Goal: Transaction & Acquisition: Purchase product/service

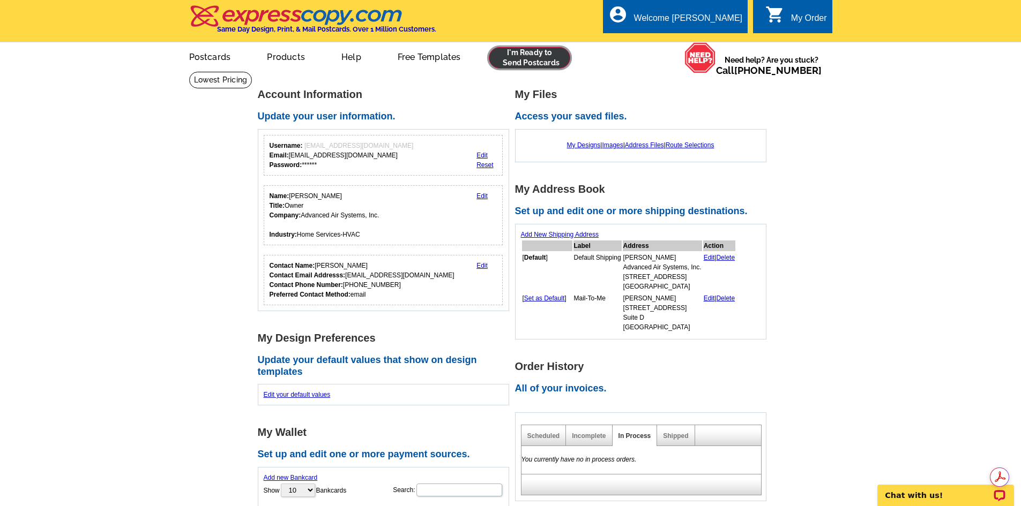
click at [518, 58] on link at bounding box center [530, 57] width 82 height 21
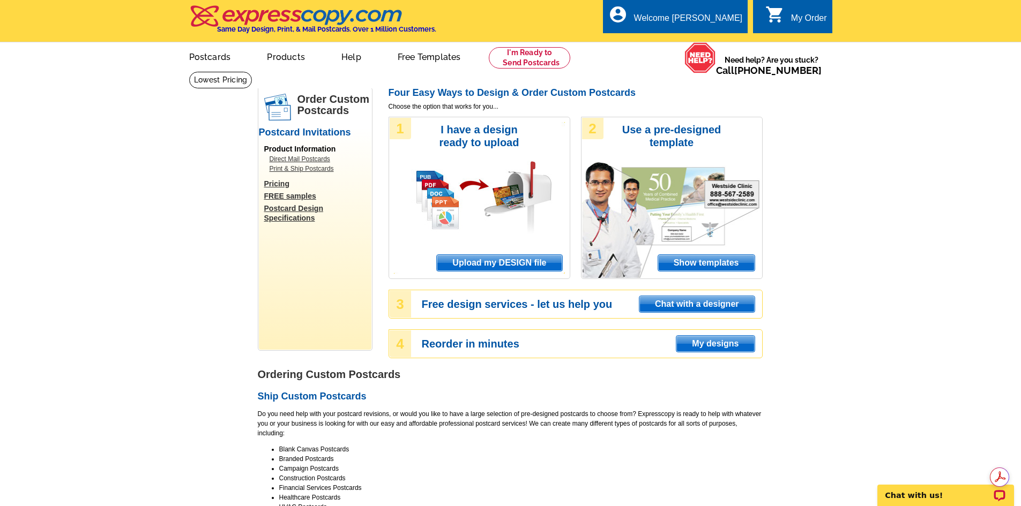
click at [716, 342] on span "My designs" at bounding box center [715, 344] width 78 height 16
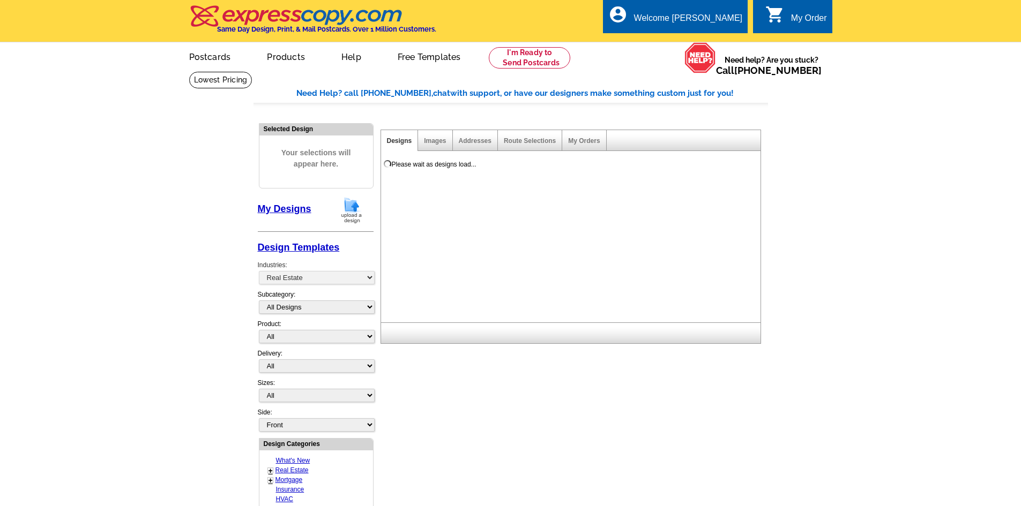
select select "785"
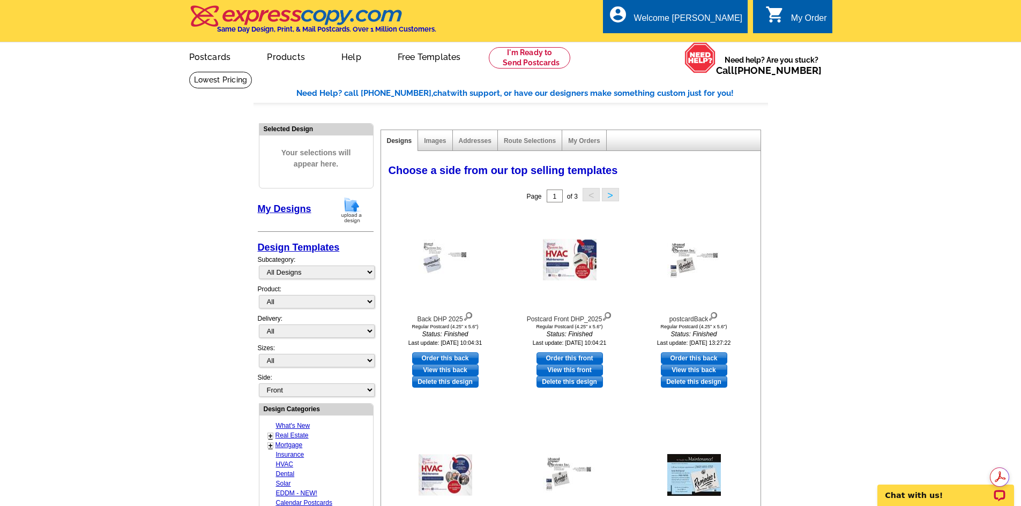
click at [613, 193] on button ">" at bounding box center [610, 194] width 17 height 13
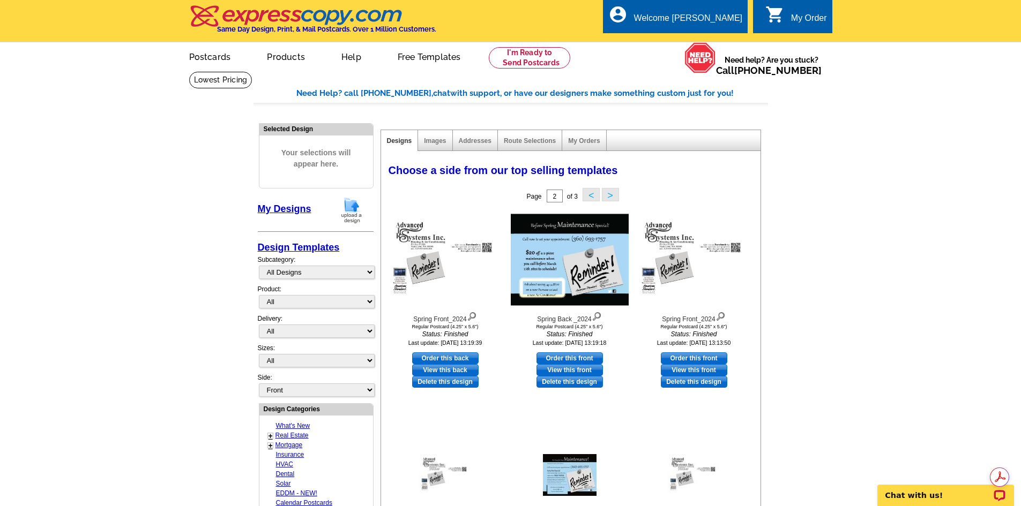
click at [609, 199] on button ">" at bounding box center [610, 194] width 17 height 13
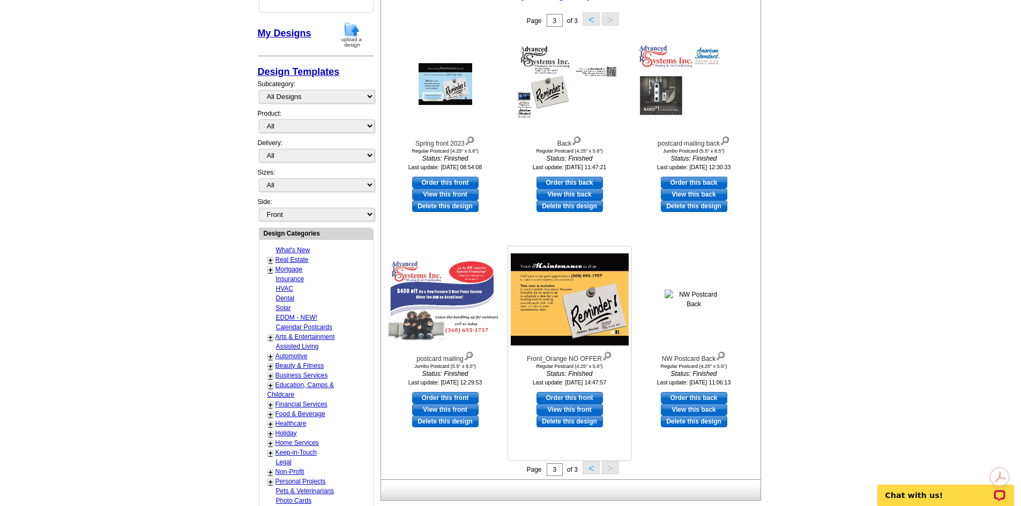
scroll to position [214, 0]
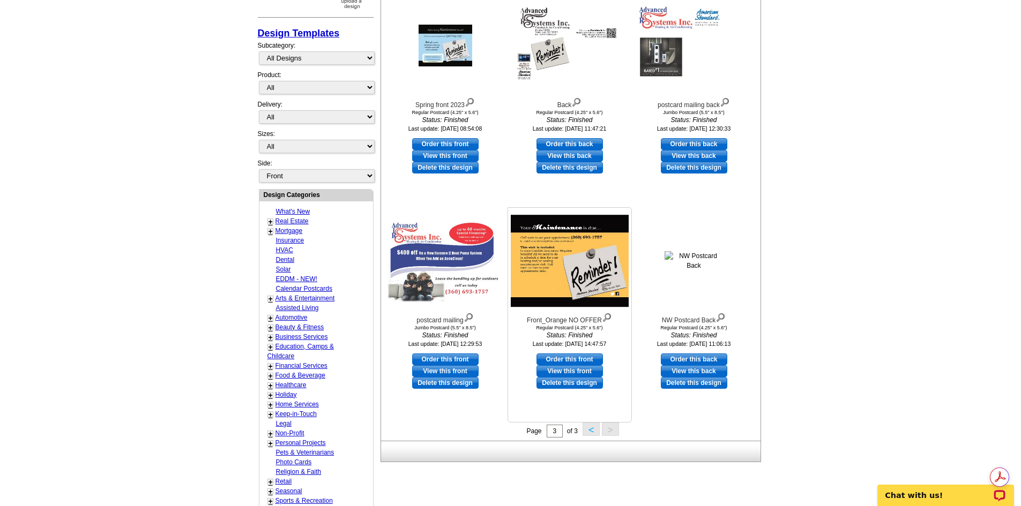
click at [573, 261] on img at bounding box center [570, 261] width 118 height 92
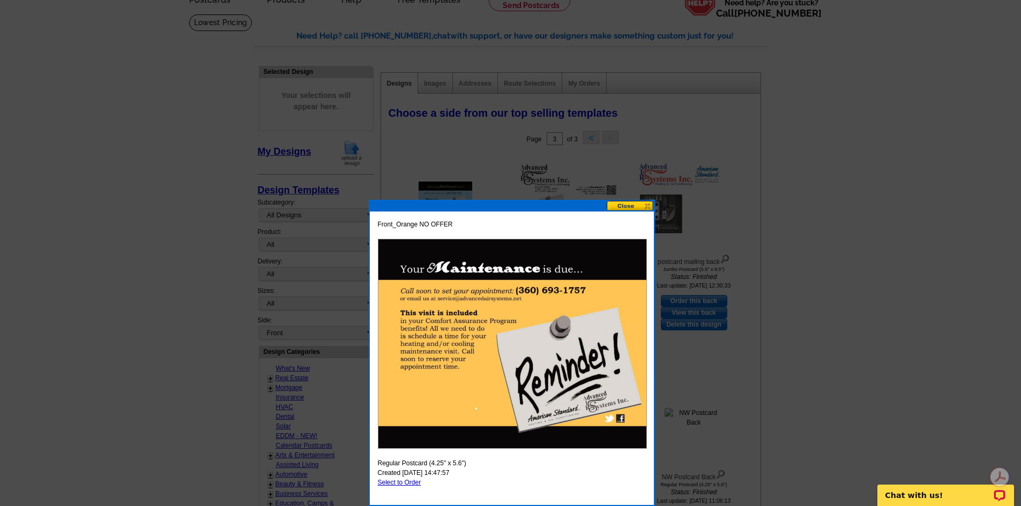
scroll to position [0, 0]
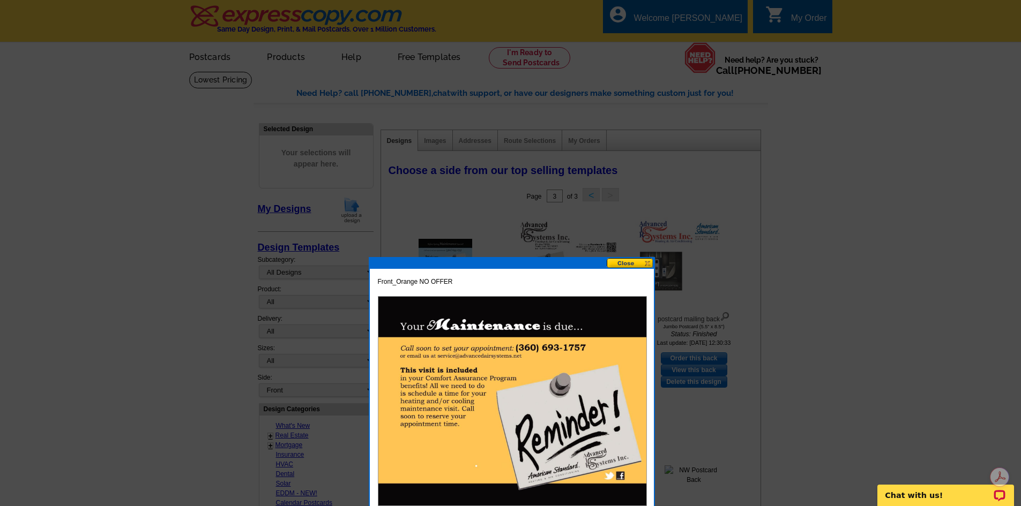
click at [626, 264] on button at bounding box center [630, 263] width 47 height 10
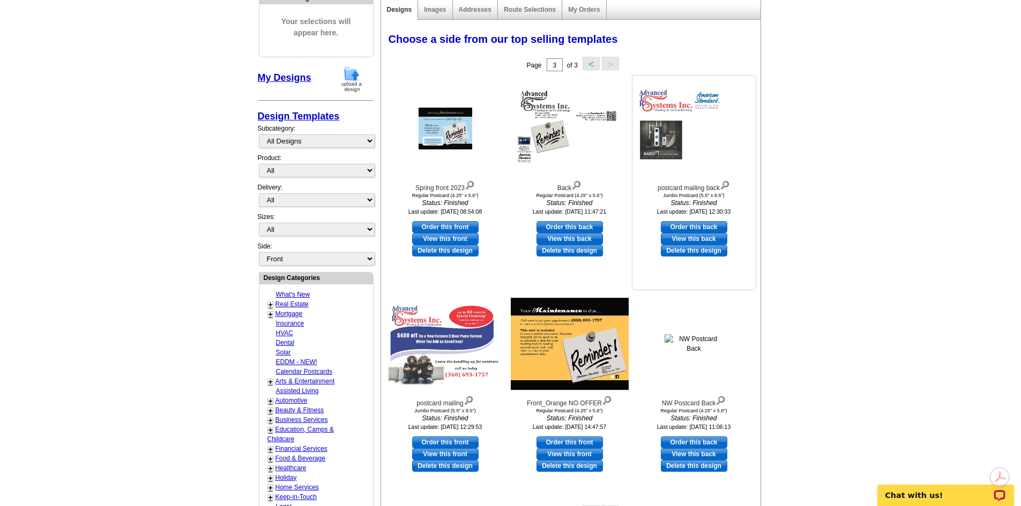
scroll to position [268, 0]
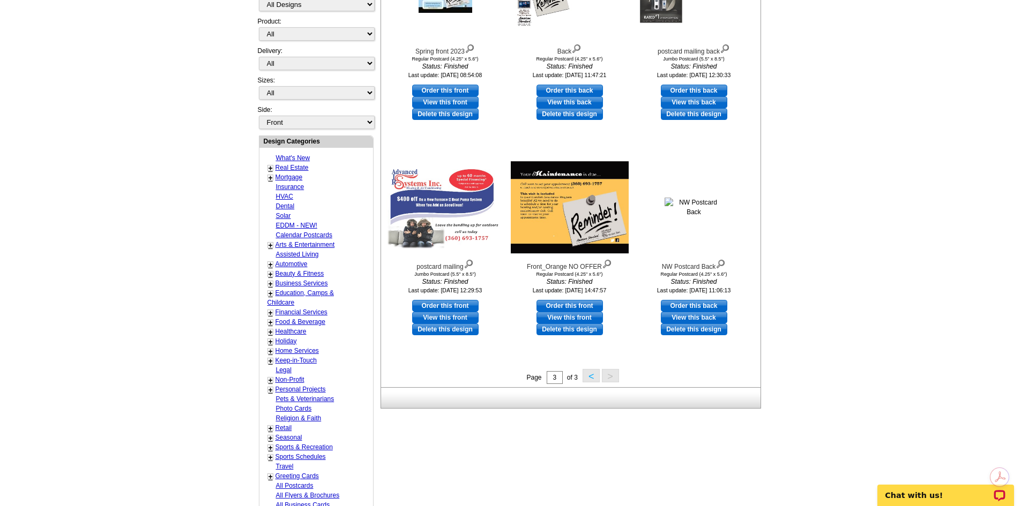
click at [593, 379] on button "<" at bounding box center [591, 375] width 17 height 13
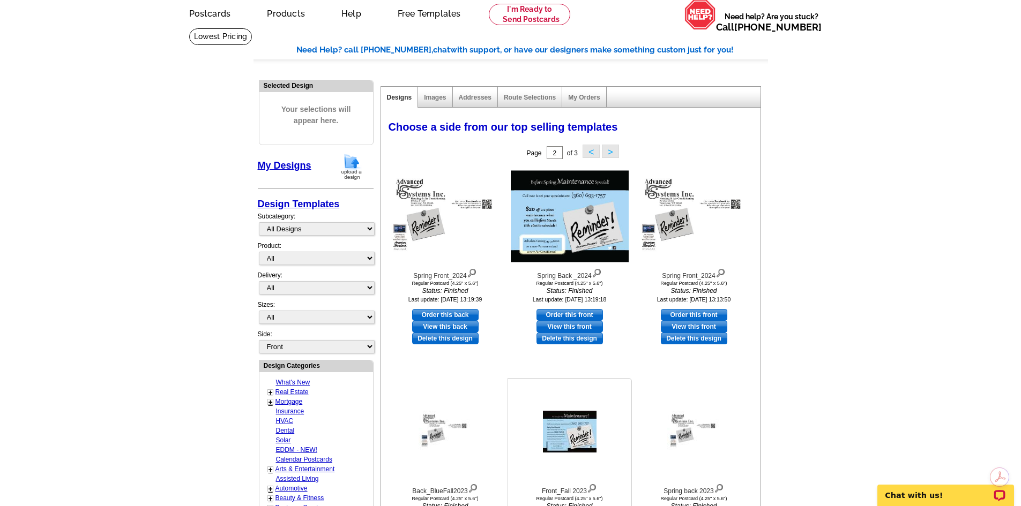
scroll to position [0, 0]
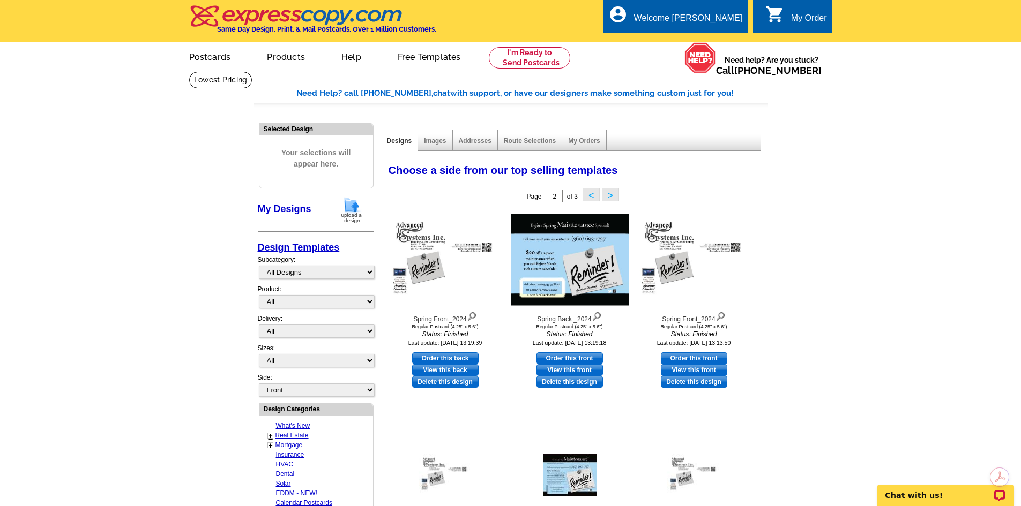
click at [589, 192] on button "<" at bounding box center [591, 194] width 17 height 13
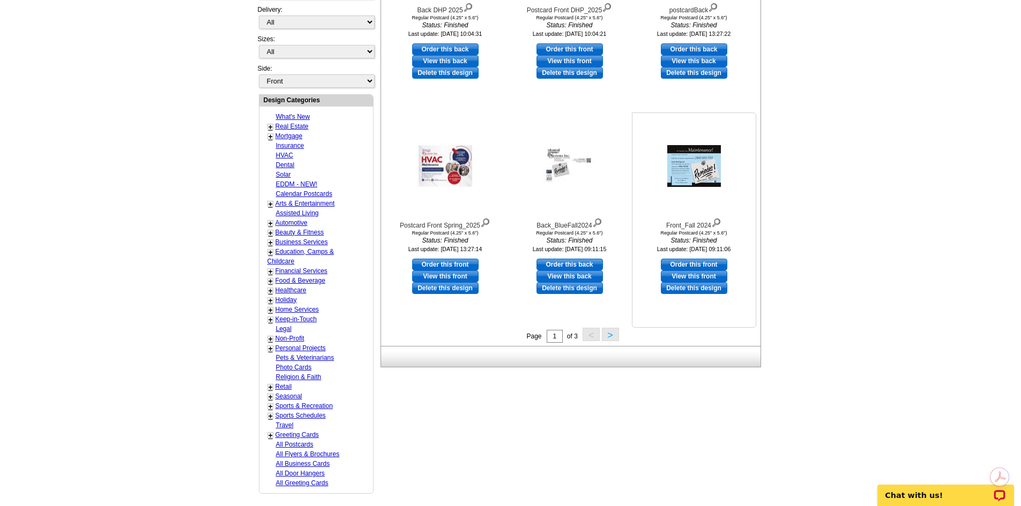
scroll to position [322, 0]
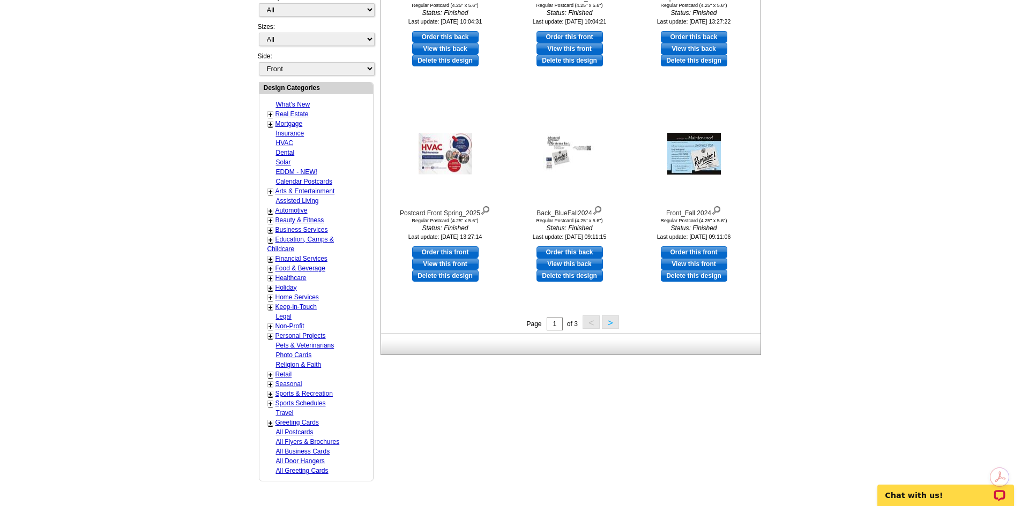
click at [612, 325] on button ">" at bounding box center [610, 322] width 17 height 13
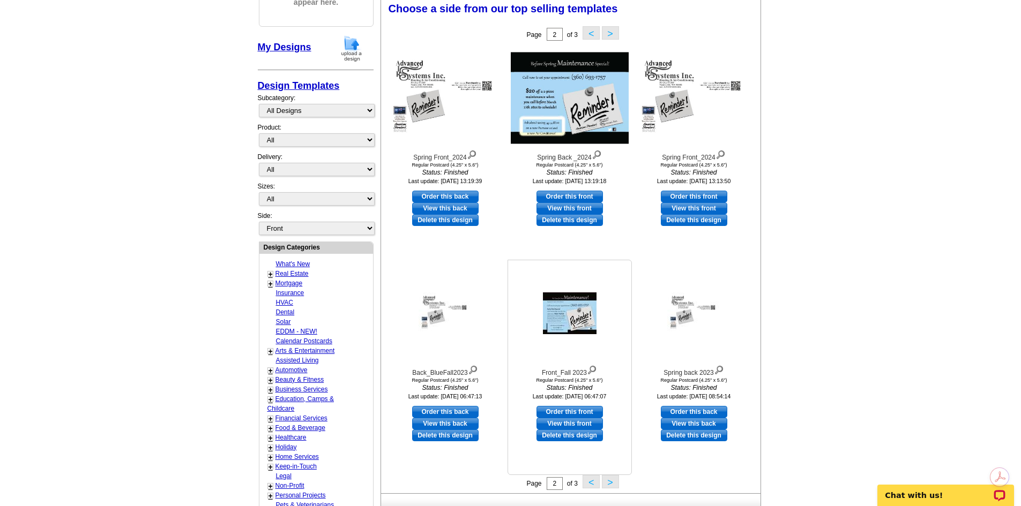
scroll to position [159, 0]
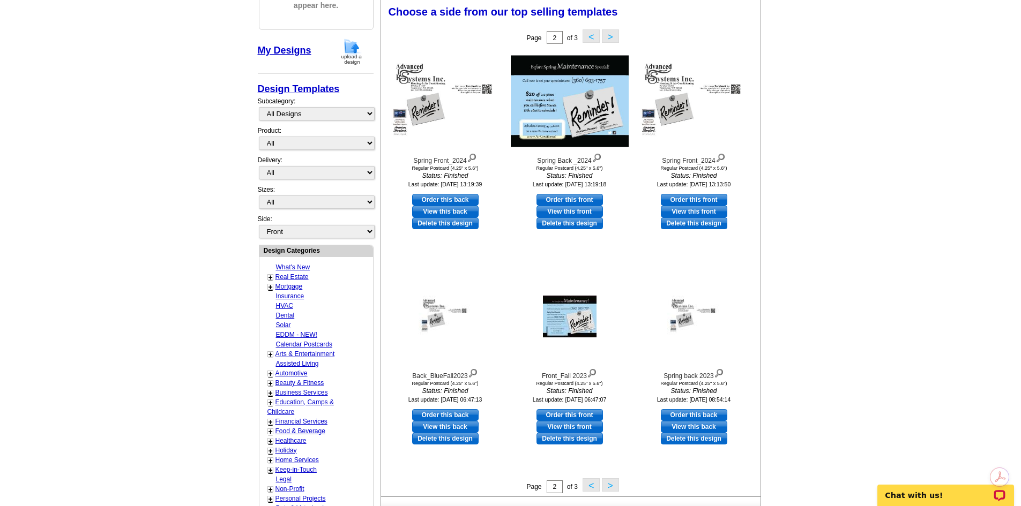
click at [613, 485] on button ">" at bounding box center [610, 485] width 17 height 13
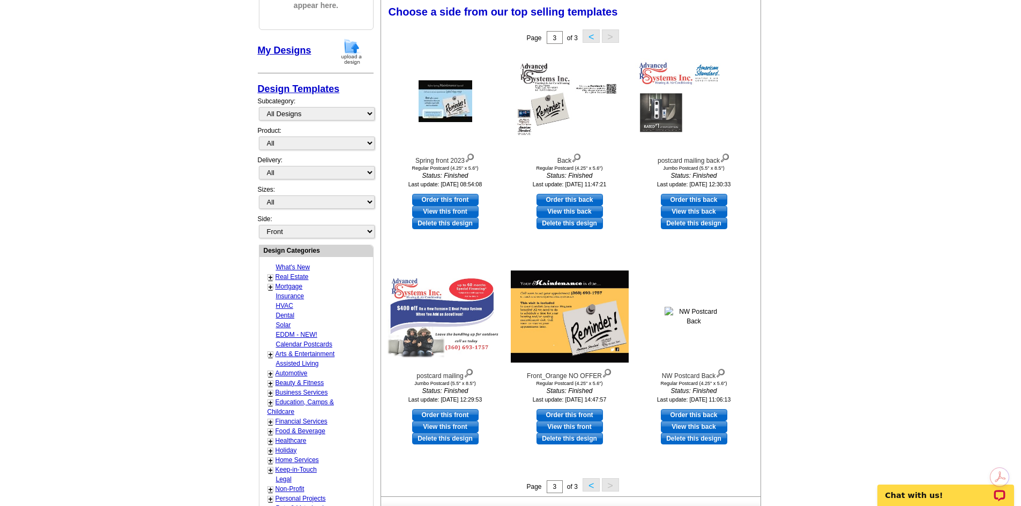
click at [808, 299] on main "Need Help? call 800-260-5887, chat with support, or have our designers make som…" at bounding box center [510, 294] width 1021 height 762
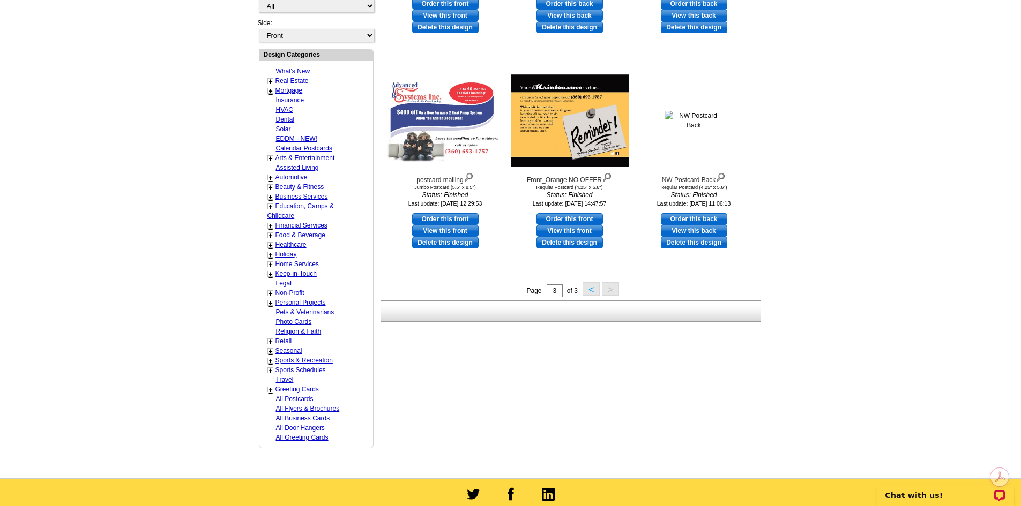
scroll to position [375, 0]
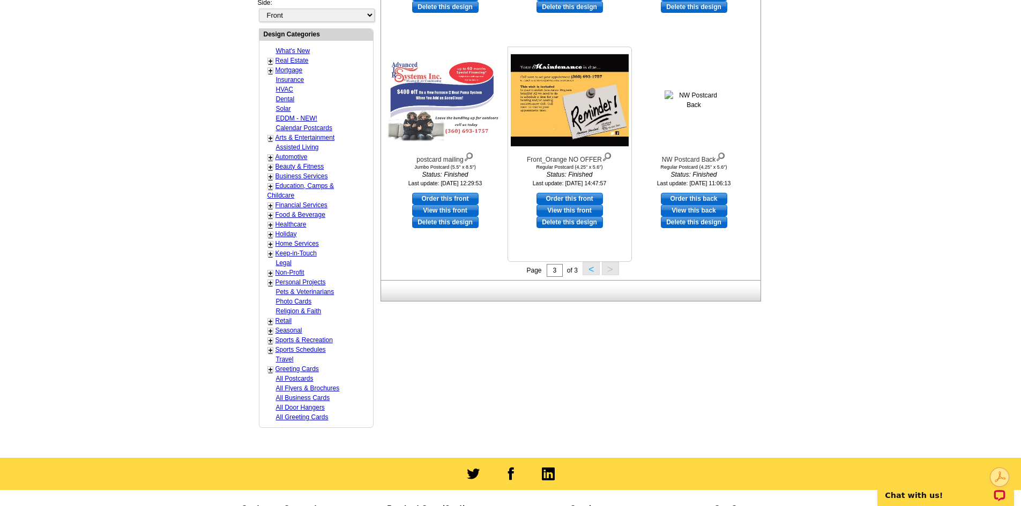
click at [607, 160] on img at bounding box center [607, 156] width 10 height 12
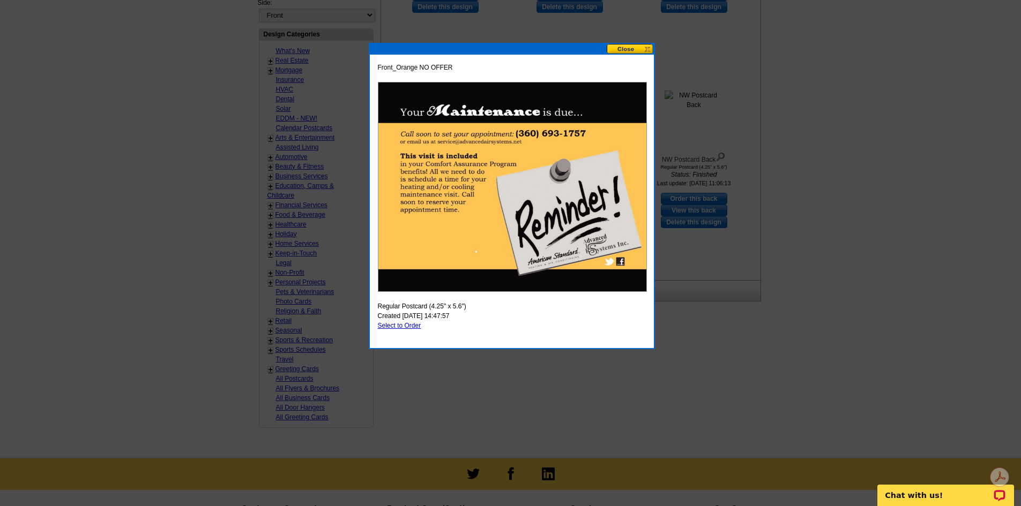
click at [631, 51] on button at bounding box center [630, 49] width 47 height 10
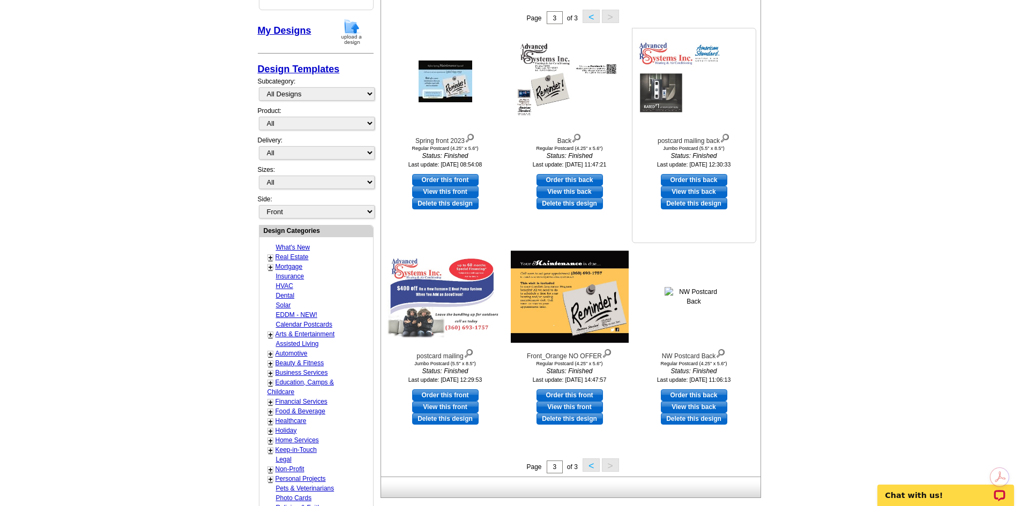
scroll to position [214, 0]
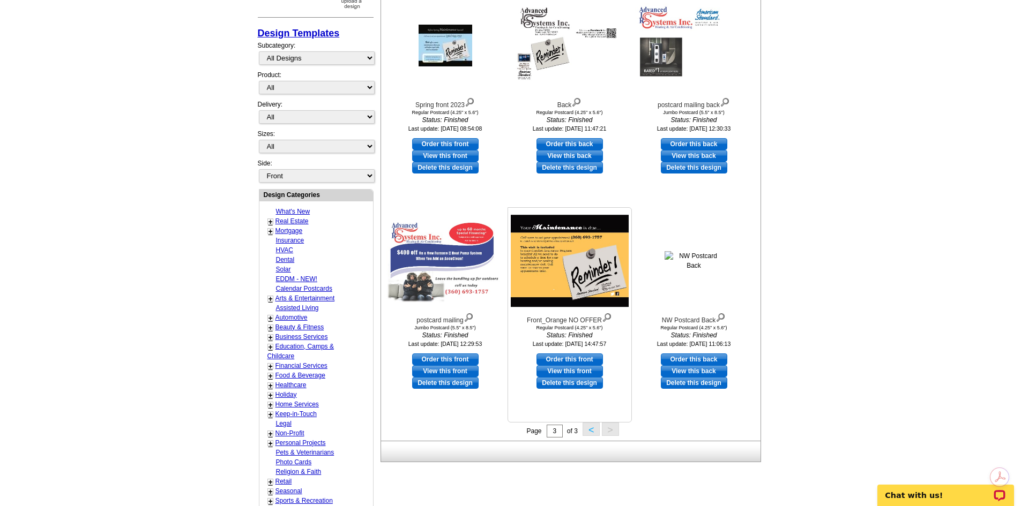
click at [575, 260] on img at bounding box center [570, 261] width 118 height 92
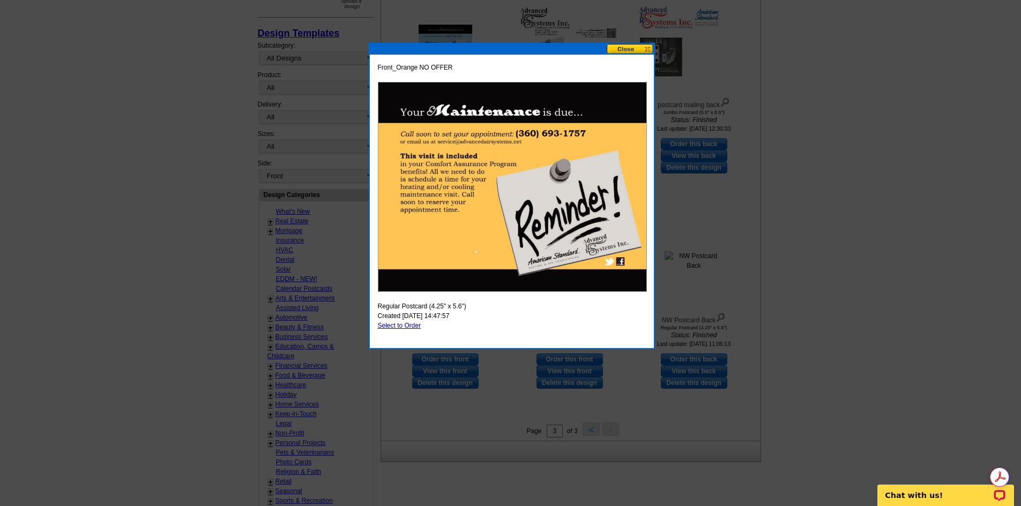
click at [623, 49] on button at bounding box center [630, 49] width 47 height 10
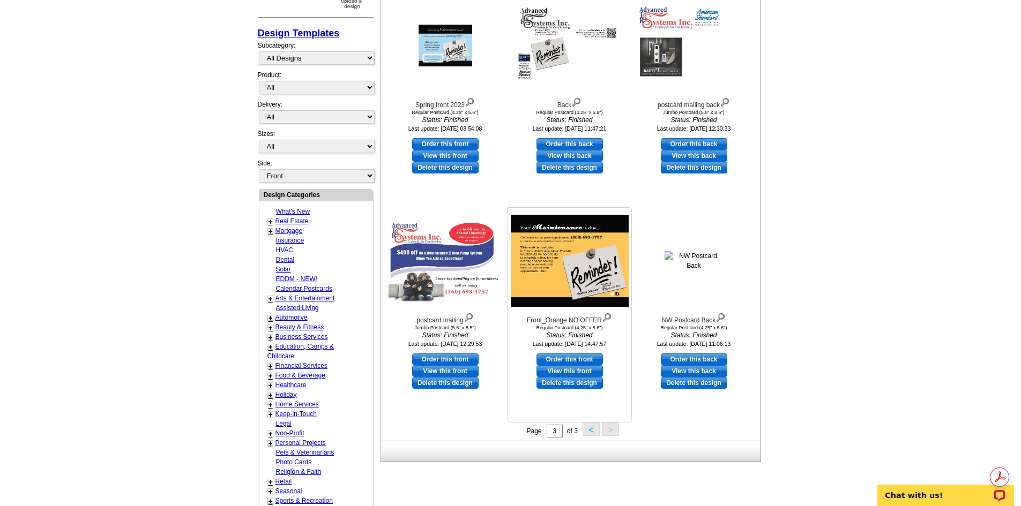
click at [609, 319] on img at bounding box center [607, 317] width 10 height 12
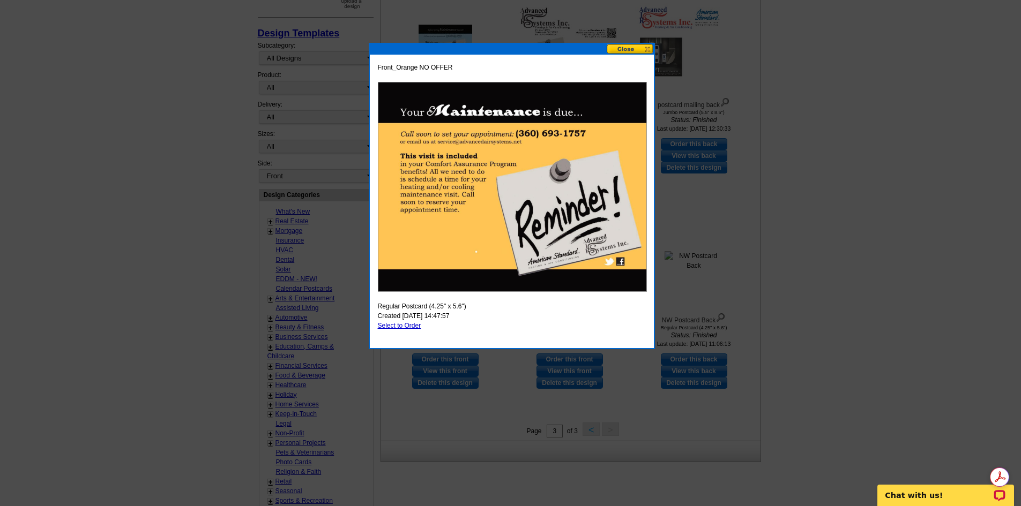
click at [635, 51] on button at bounding box center [630, 49] width 47 height 10
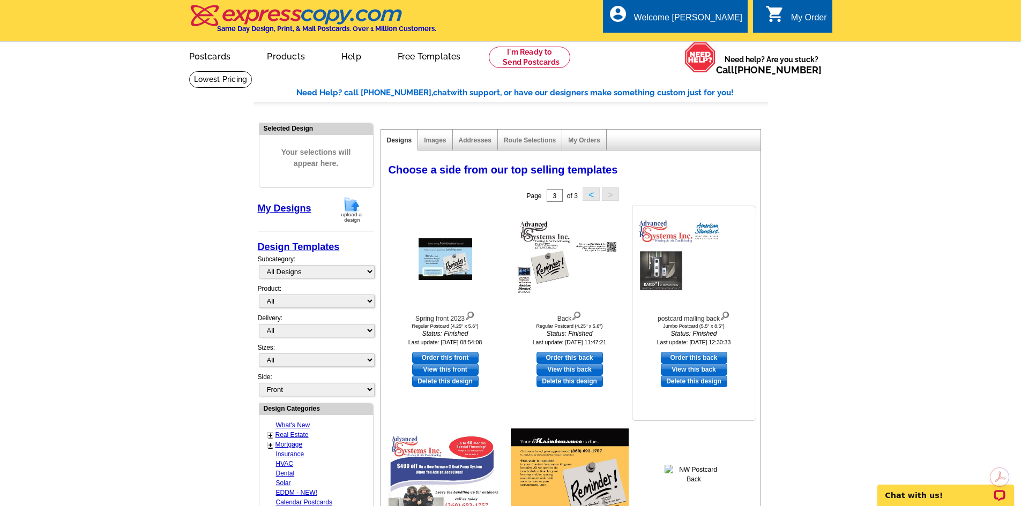
scroll to position [0, 0]
click at [591, 197] on button "<" at bounding box center [591, 194] width 17 height 13
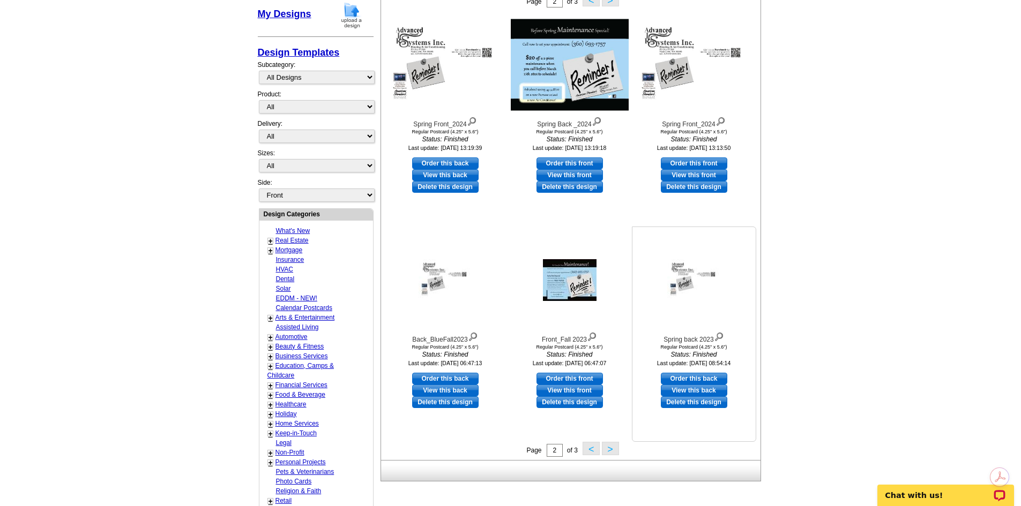
scroll to position [54, 0]
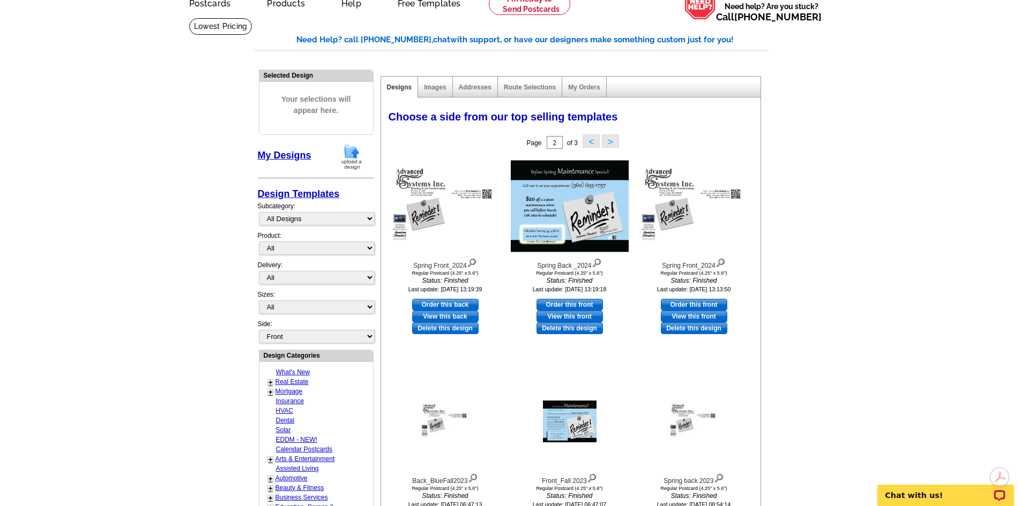
click at [592, 141] on button "<" at bounding box center [591, 141] width 17 height 13
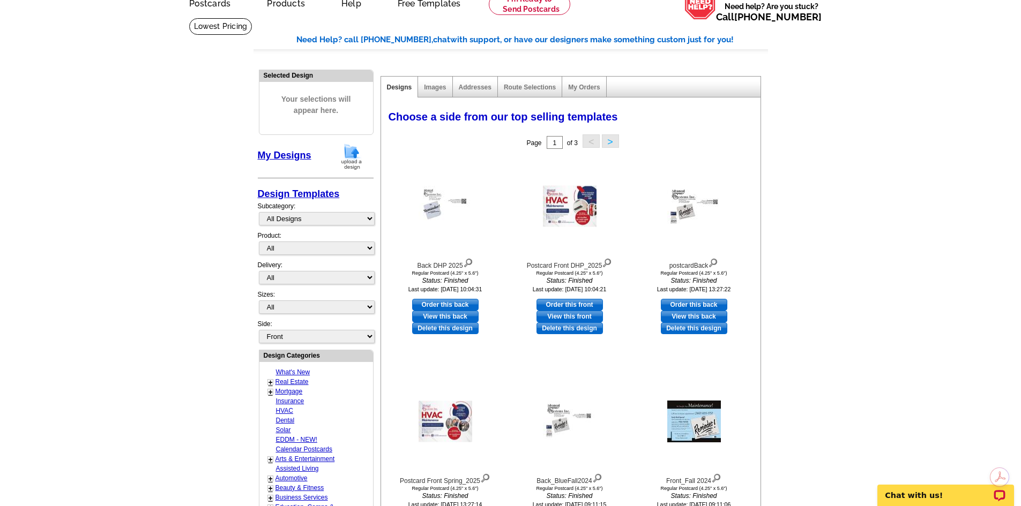
click at [614, 146] on button ">" at bounding box center [610, 141] width 17 height 13
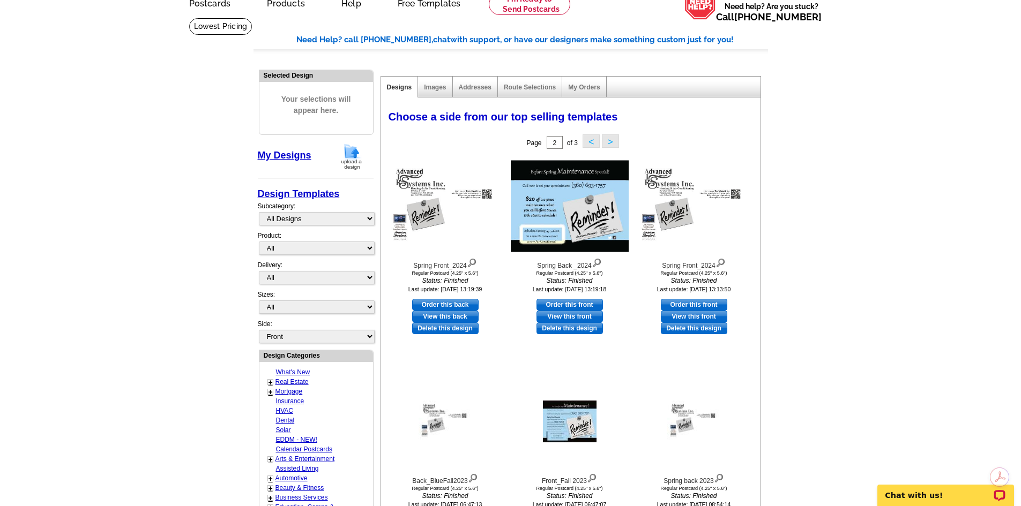
click at [614, 146] on button ">" at bounding box center [610, 141] width 17 height 13
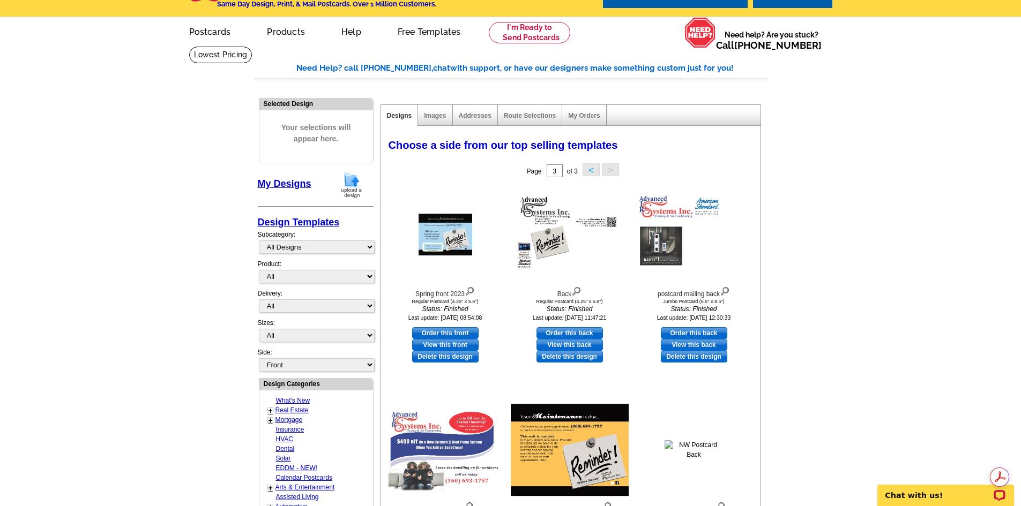
scroll to position [0, 0]
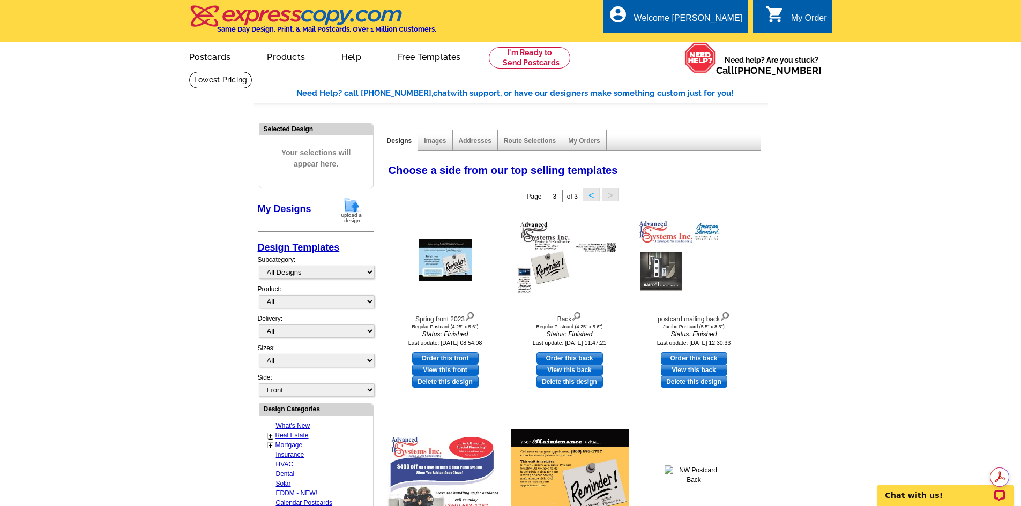
click at [353, 217] on img at bounding box center [352, 210] width 28 height 27
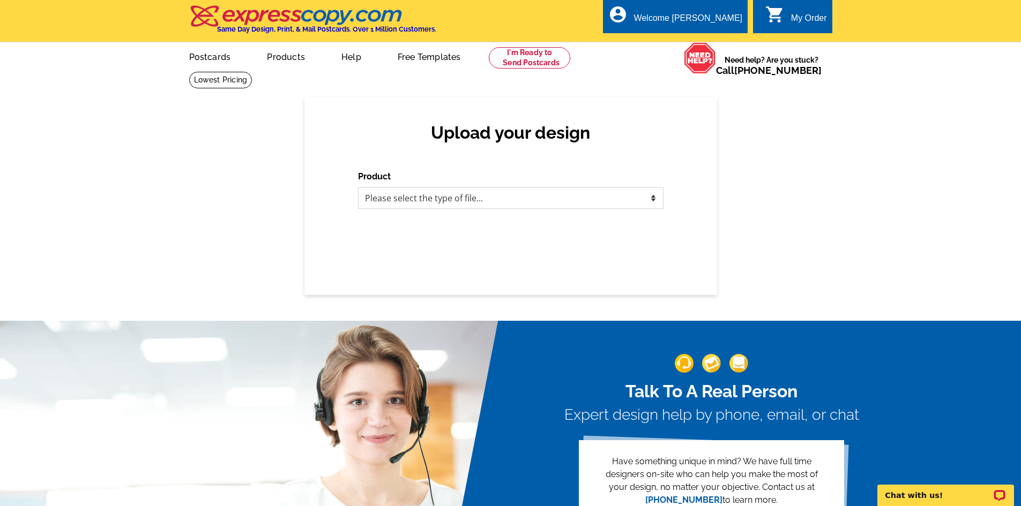
click at [497, 199] on select "Please select the type of file... Postcards Business Cards Letters and flyers G…" at bounding box center [510, 198] width 305 height 21
select select "1"
click at [358, 188] on select "Please select the type of file... Postcards Business Cards Letters and flyers G…" at bounding box center [510, 198] width 305 height 21
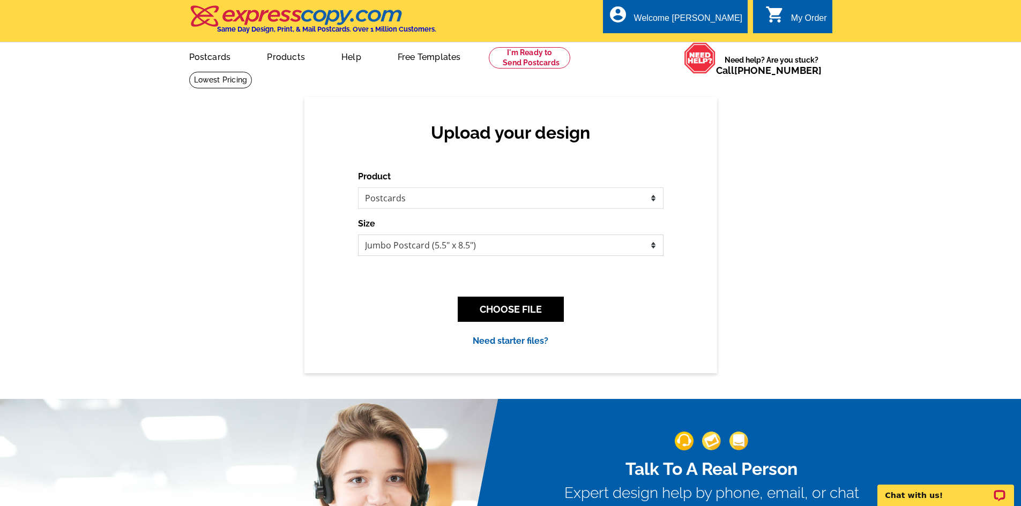
click at [502, 246] on select "Jumbo Postcard (5.5" x 8.5") Regular Postcard (4.25" x 5.6") Panoramic Postcard…" at bounding box center [510, 245] width 305 height 21
select select "1"
click at [358, 235] on select "Jumbo Postcard (5.5" x 8.5") Regular Postcard (4.25" x 5.6") Panoramic Postcard…" at bounding box center [510, 245] width 305 height 21
click at [512, 305] on button "CHOOSE FILE" at bounding box center [511, 309] width 106 height 25
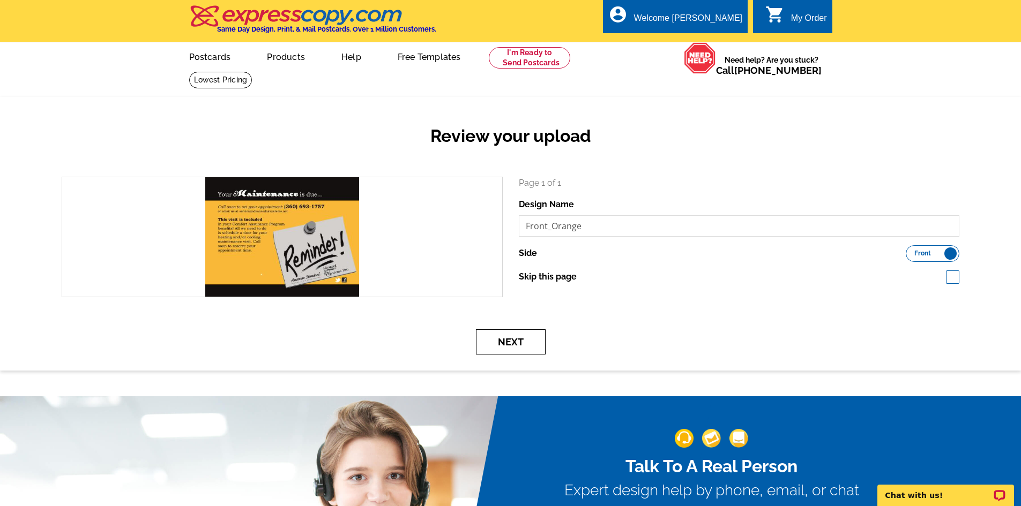
click at [524, 344] on button "Next" at bounding box center [511, 342] width 70 height 25
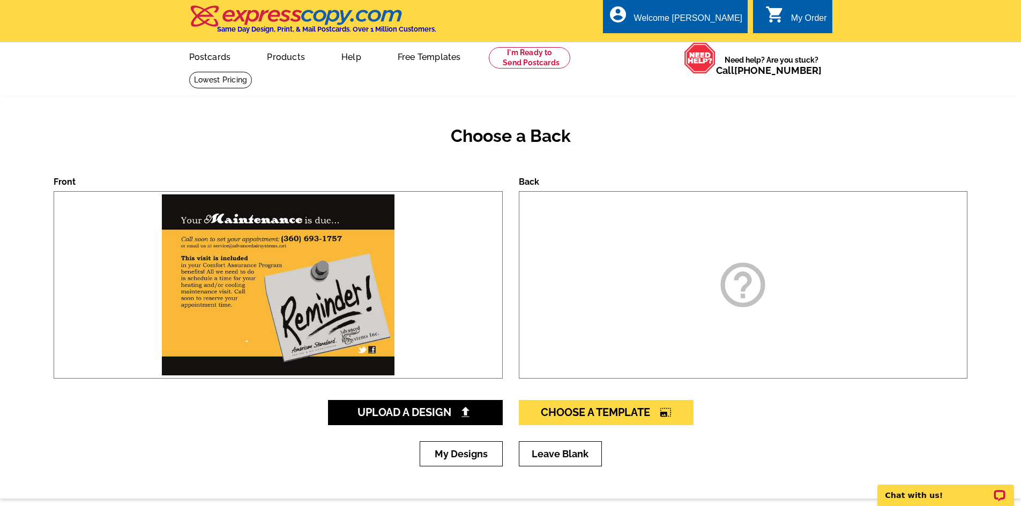
click at [748, 286] on icon "help_outline" at bounding box center [743, 285] width 54 height 54
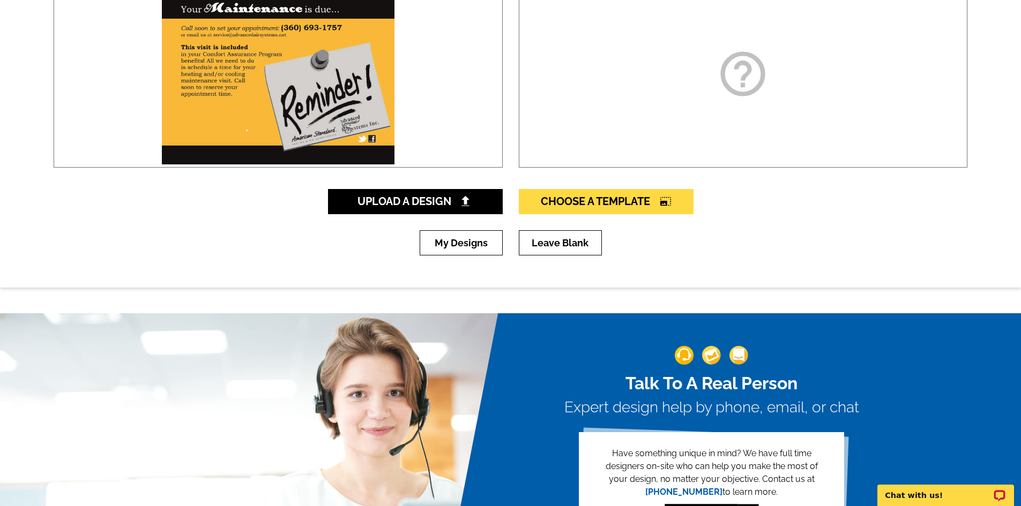
scroll to position [214, 0]
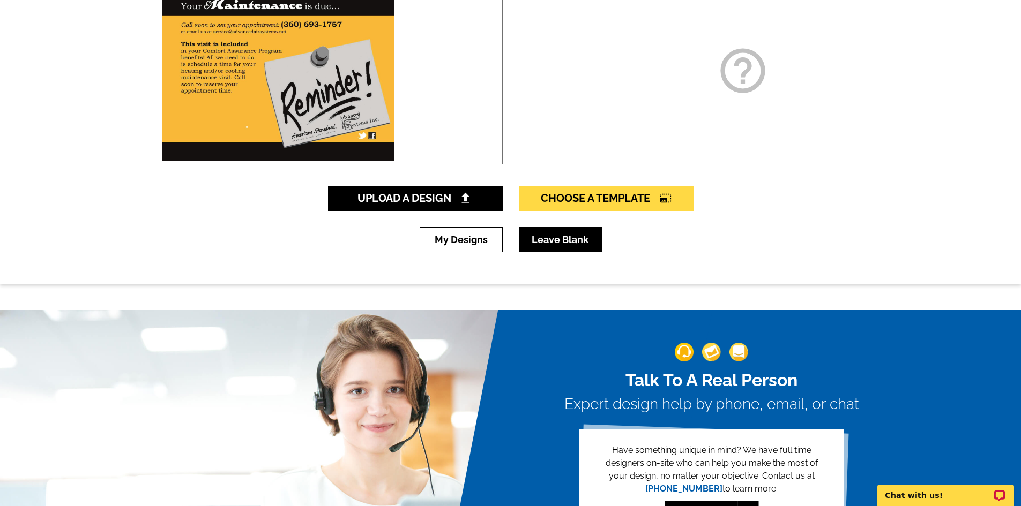
click at [586, 242] on link "Leave Blank" at bounding box center [560, 239] width 83 height 25
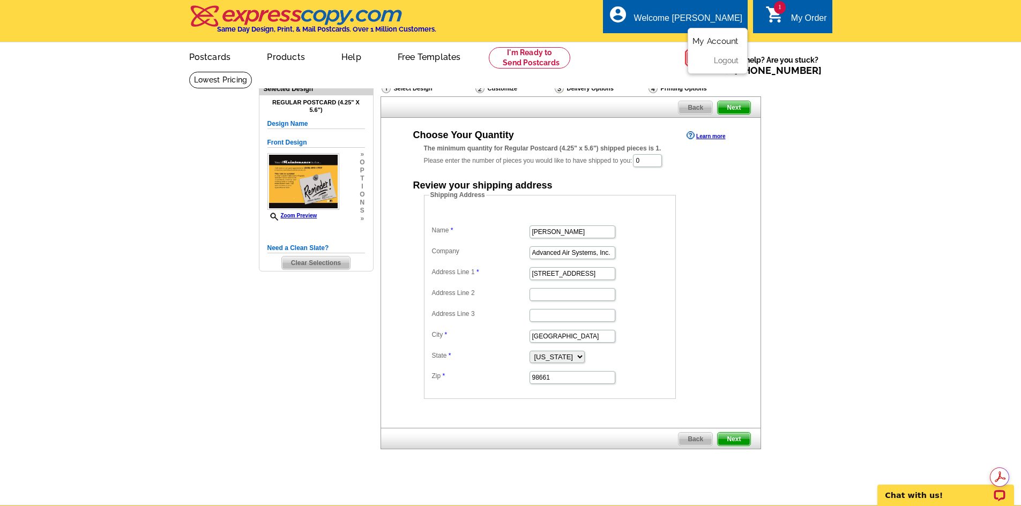
click at [712, 46] on link "My Account" at bounding box center [715, 41] width 46 height 10
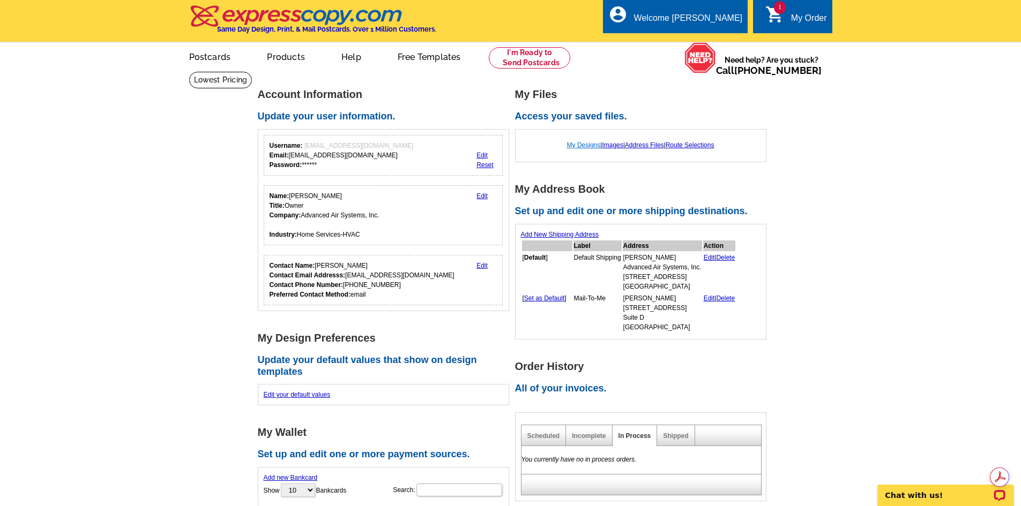
click at [589, 145] on link "My Designs" at bounding box center [584, 145] width 34 height 8
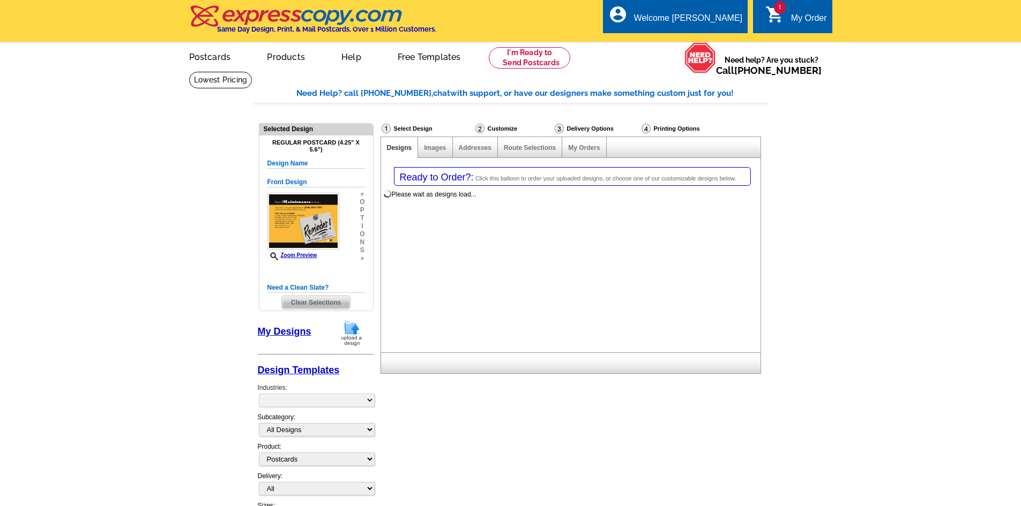
select select "1"
select select "back"
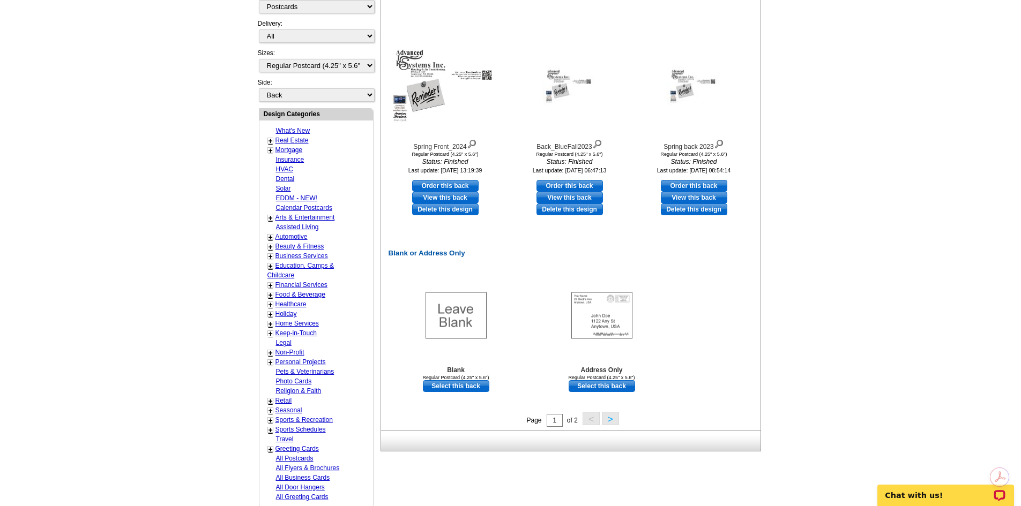
scroll to position [482, 0]
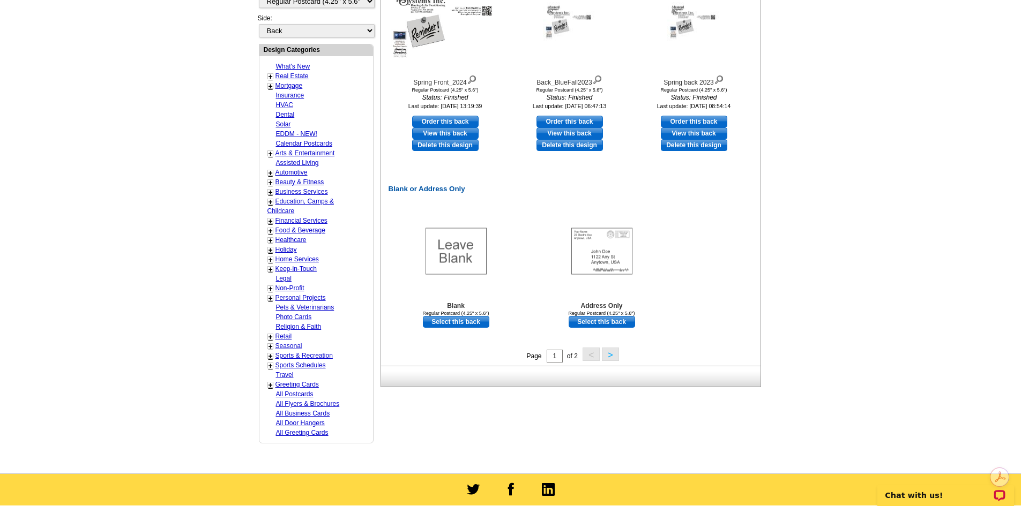
click at [610, 356] on button ">" at bounding box center [610, 354] width 17 height 13
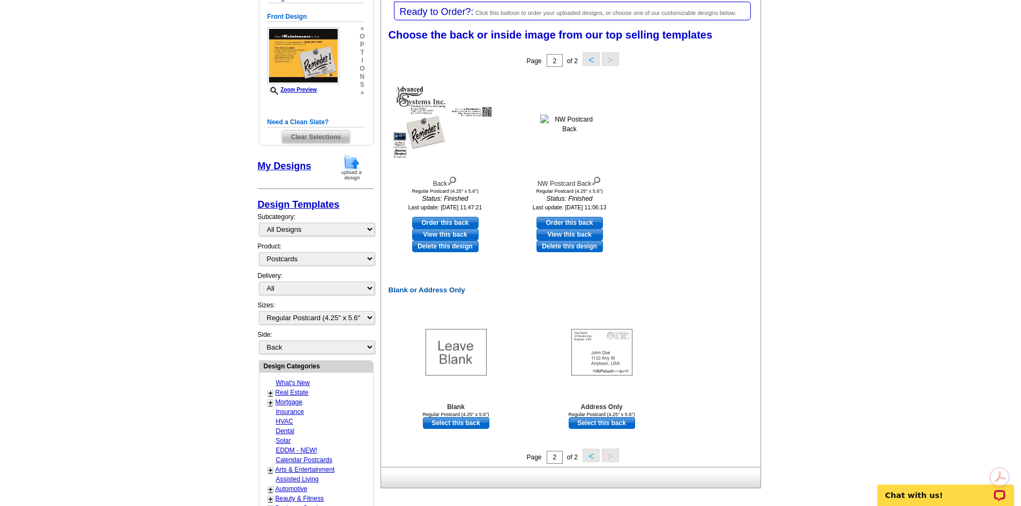
scroll to position [112, 0]
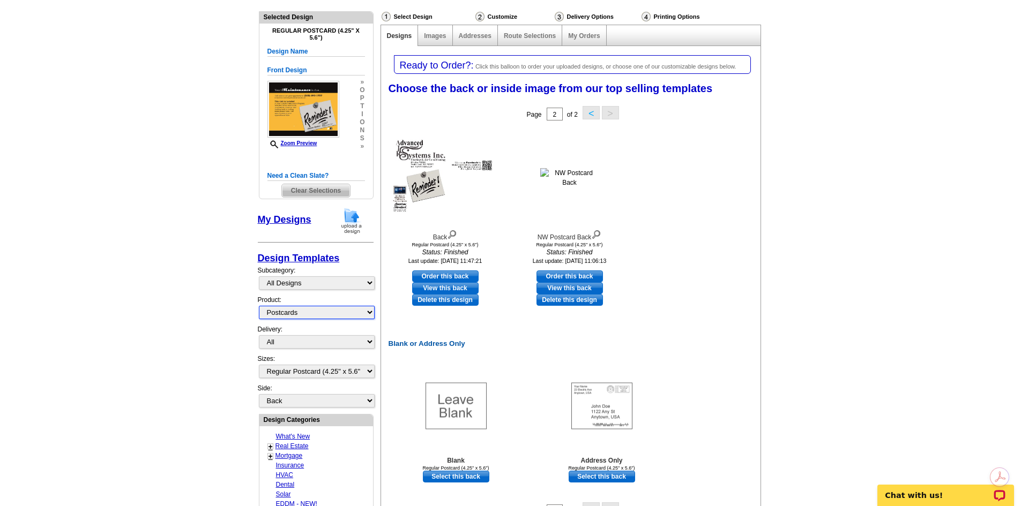
click at [337, 315] on select "All Postcards Letters and flyers Business Cards Door Hangers Greeting Cards" at bounding box center [317, 312] width 116 height 13
click at [259, 307] on select "All Postcards Letters and flyers Business Cards Door Hangers Greeting Cards" at bounding box center [317, 312] width 116 height 13
select select "1"
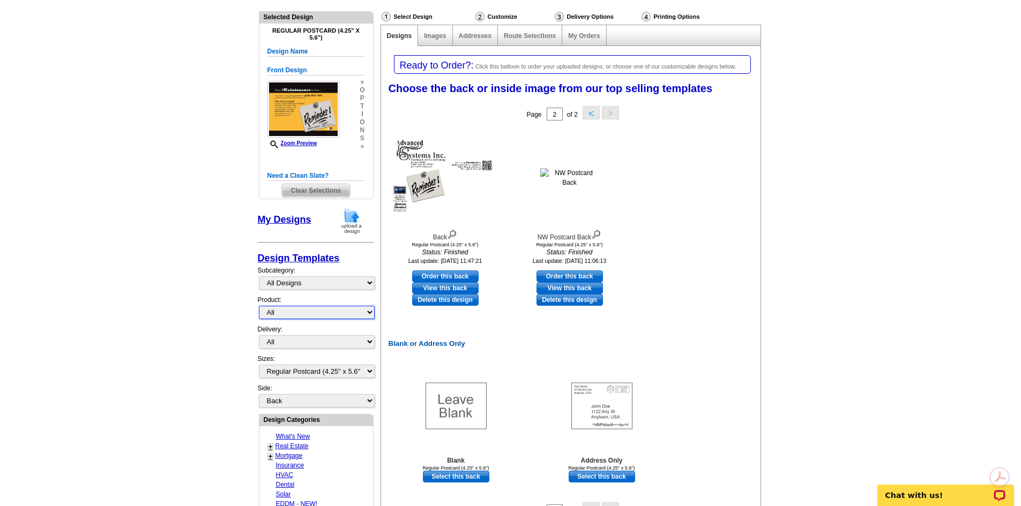
select select "front"
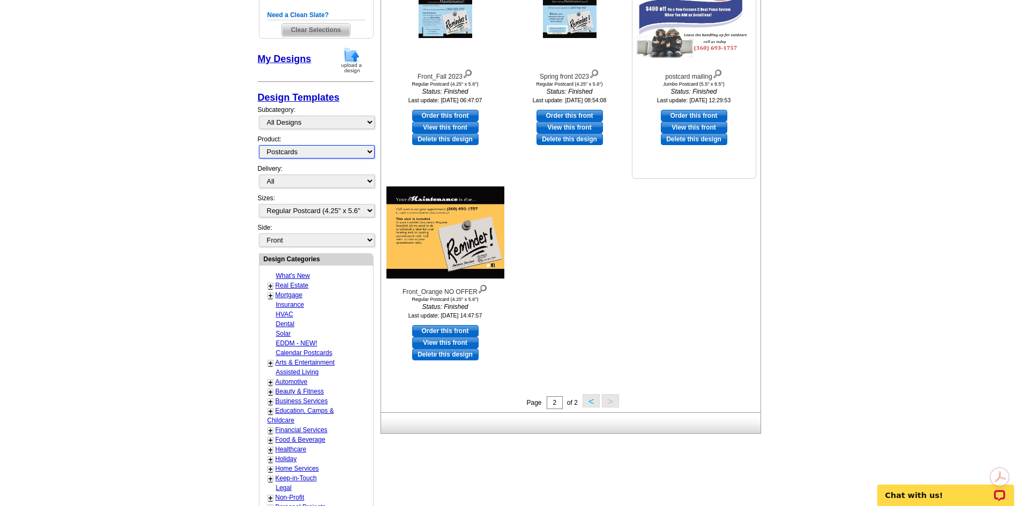
scroll to position [219, 0]
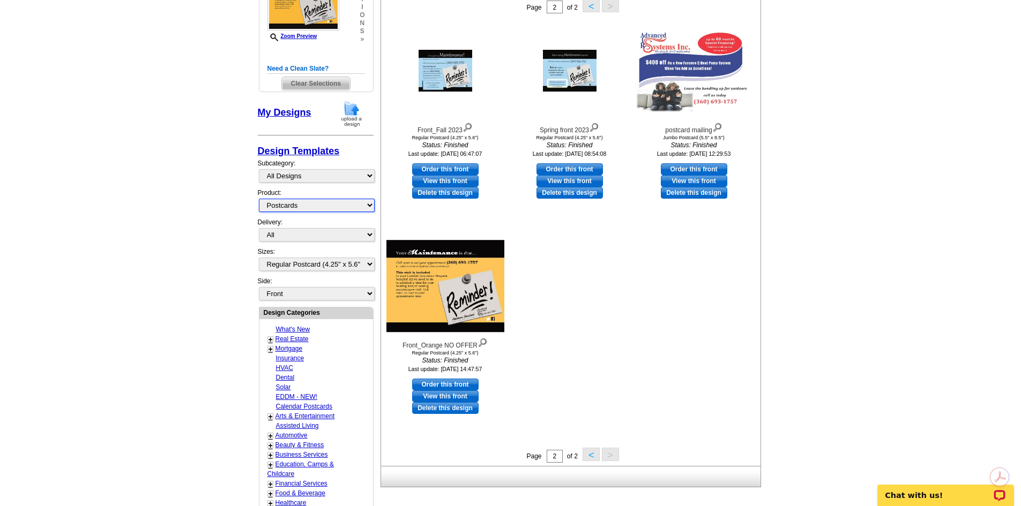
click at [318, 207] on select "All Postcards Letters and flyers Business Cards Door Hangers Greeting Cards" at bounding box center [317, 205] width 116 height 13
click at [259, 200] on select "All Postcards Letters and flyers Business Cards Door Hangers Greeting Cards" at bounding box center [317, 205] width 116 height 13
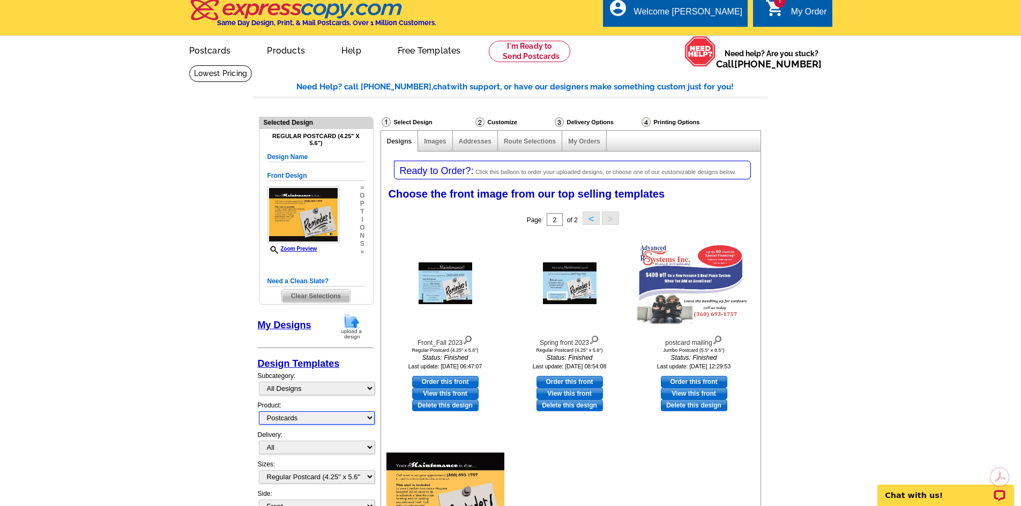
scroll to position [5, 0]
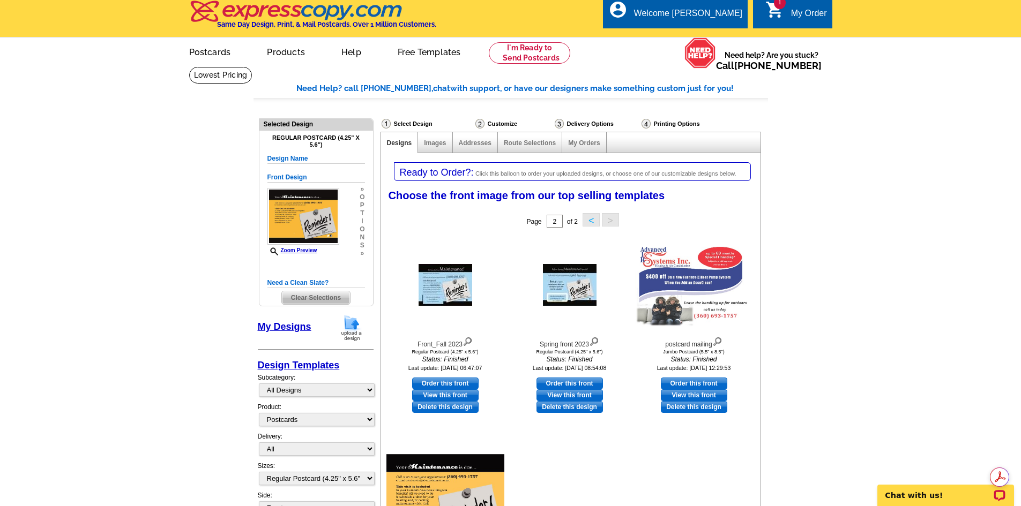
click at [823, 20] on div "My Order" at bounding box center [809, 16] width 36 height 15
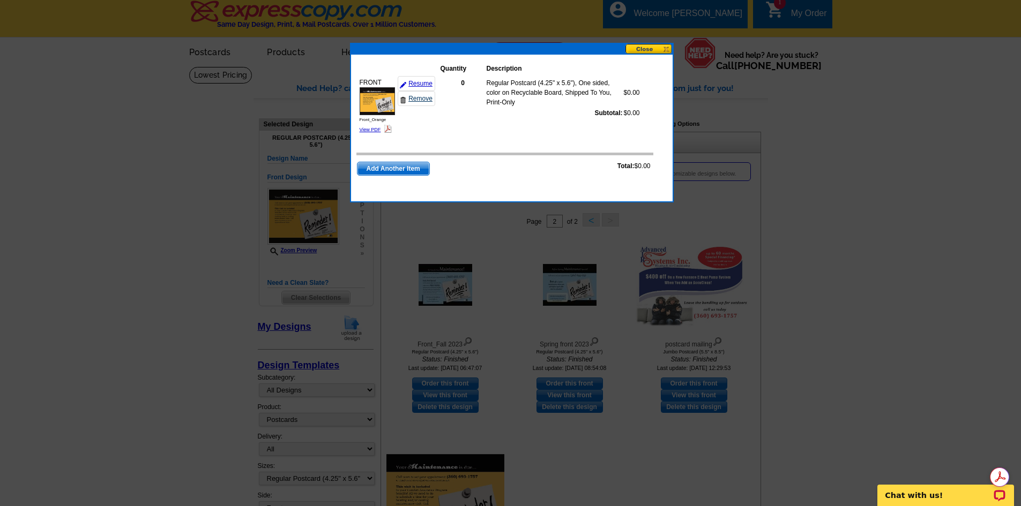
click at [420, 100] on link "Remove" at bounding box center [417, 98] width 38 height 15
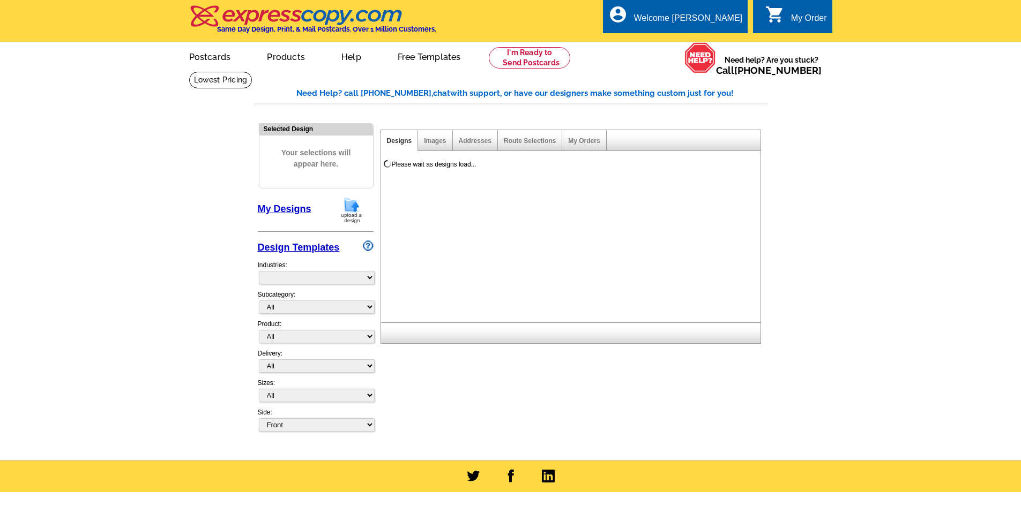
select select "785"
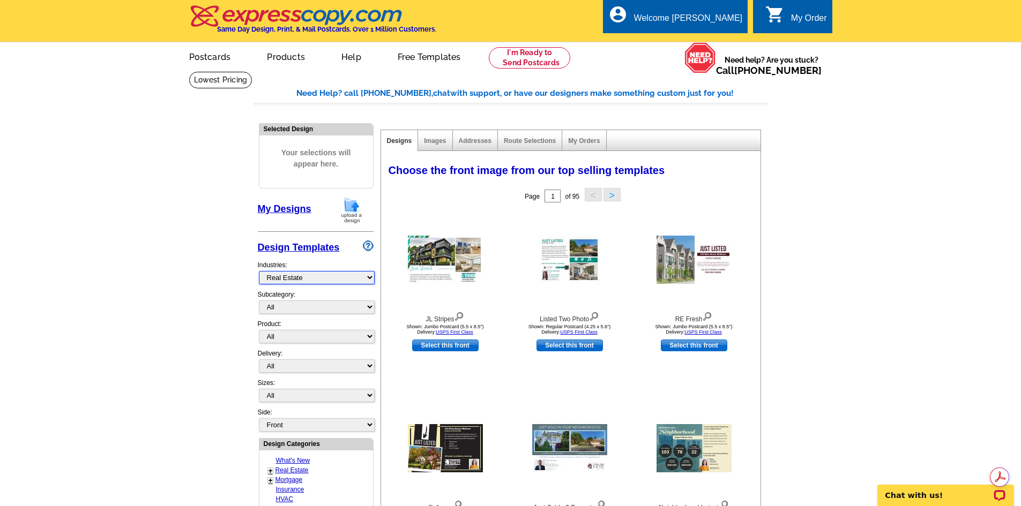
click at [310, 279] on select "What's New Real Estate Mortgage Insurance HVAC Dental Solar EDDM - NEW! Calenda…" at bounding box center [317, 277] width 116 height 13
click at [139, 270] on main "Need Help? call 800-260-5887, chat with support, or have our designers make som…" at bounding box center [510, 469] width 1021 height 797
click at [717, 41] on link "My Account" at bounding box center [715, 41] width 46 height 10
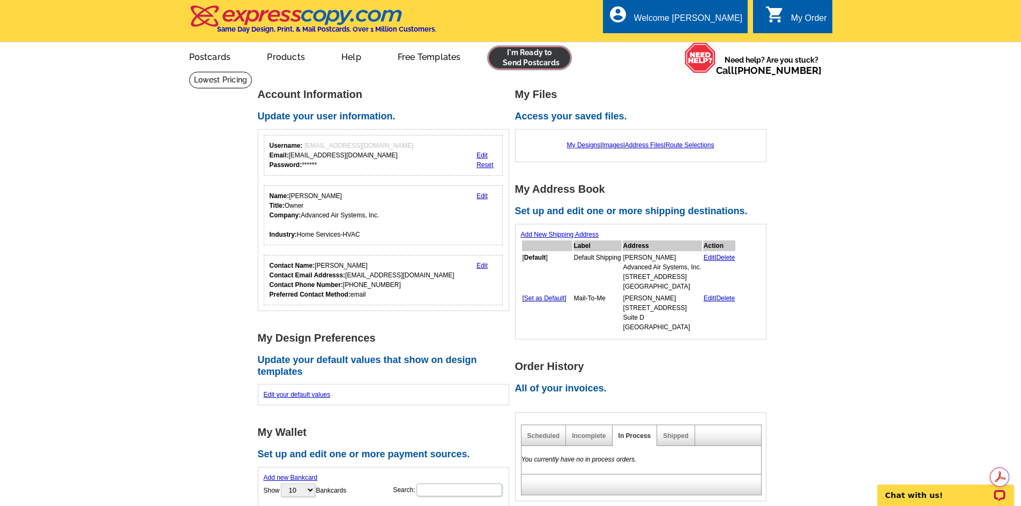
click at [536, 57] on link at bounding box center [530, 57] width 82 height 21
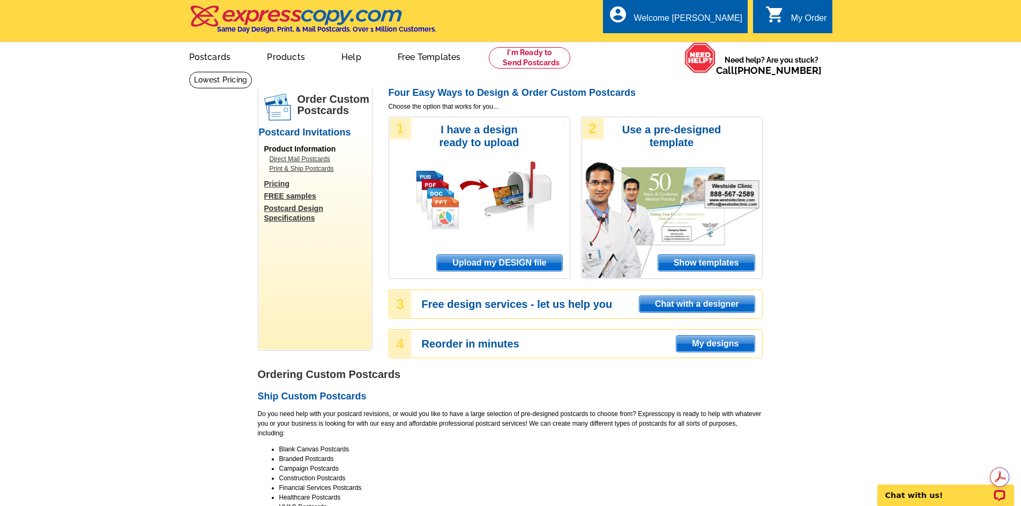
click at [723, 345] on span "My designs" at bounding box center [715, 344] width 78 height 16
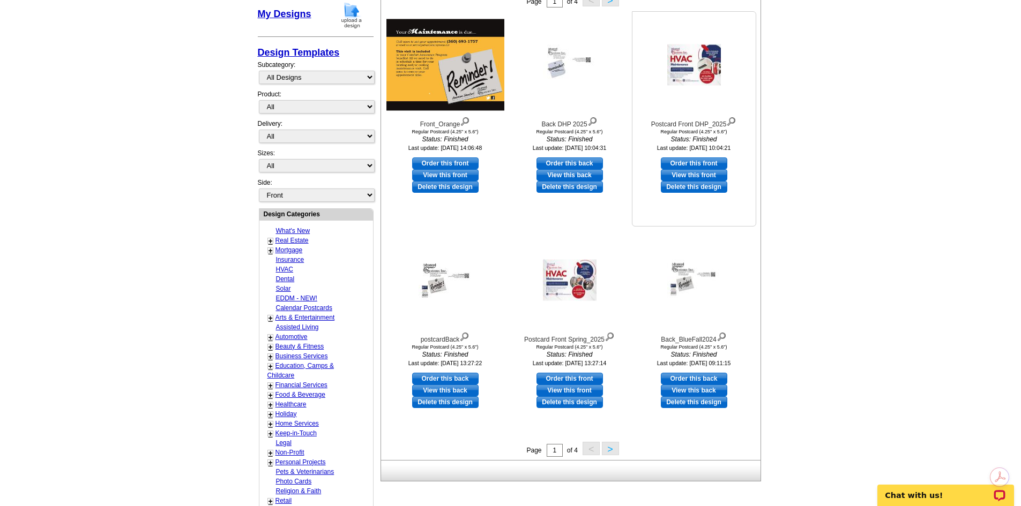
scroll to position [214, 0]
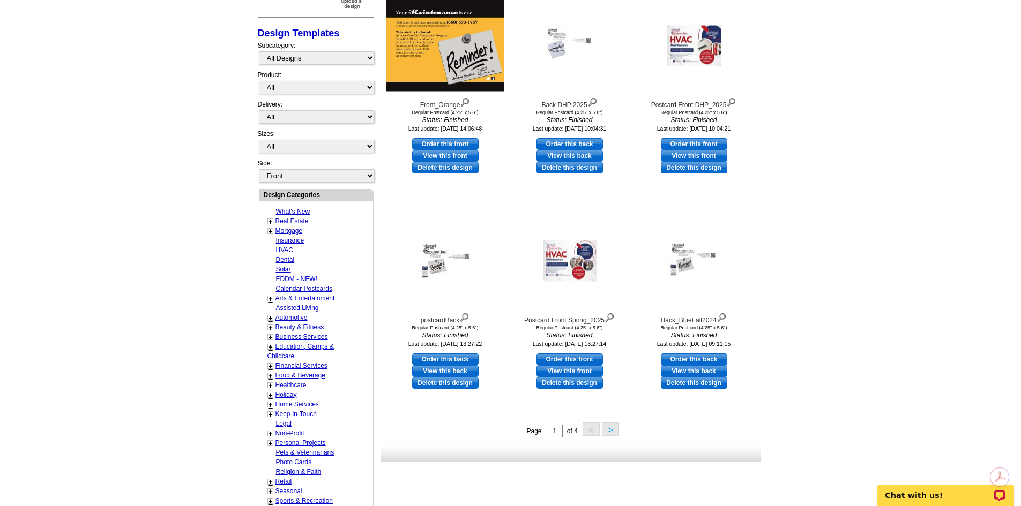
click at [609, 432] on button ">" at bounding box center [610, 429] width 17 height 13
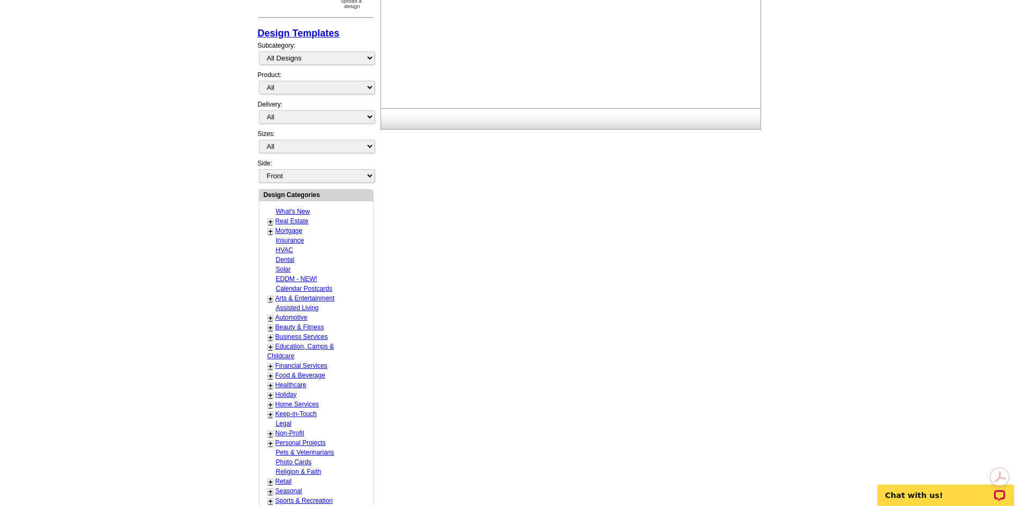
click at [609, 432] on div "Need Help? call 800-260-5887, chat with support, or have our designers make som…" at bounding box center [510, 241] width 514 height 736
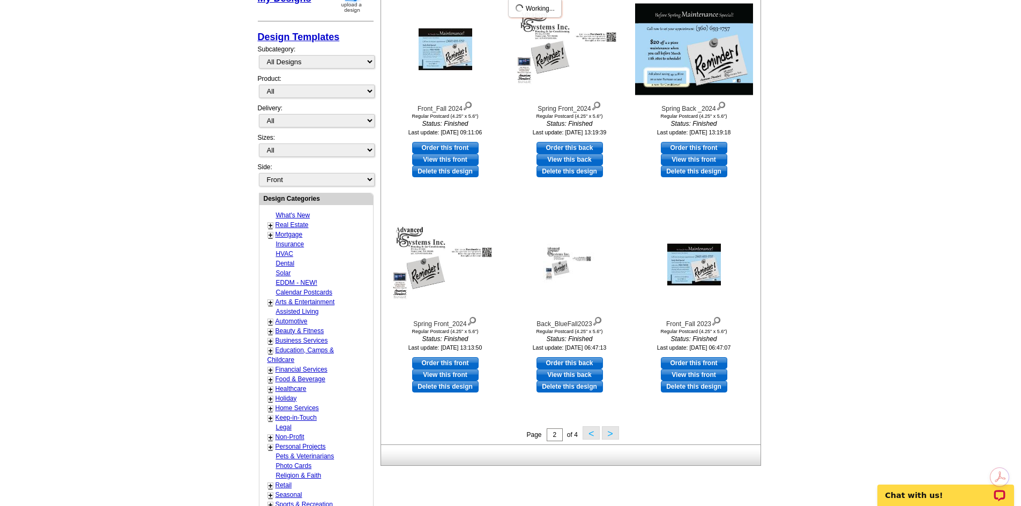
click at [609, 432] on button ">" at bounding box center [610, 433] width 17 height 13
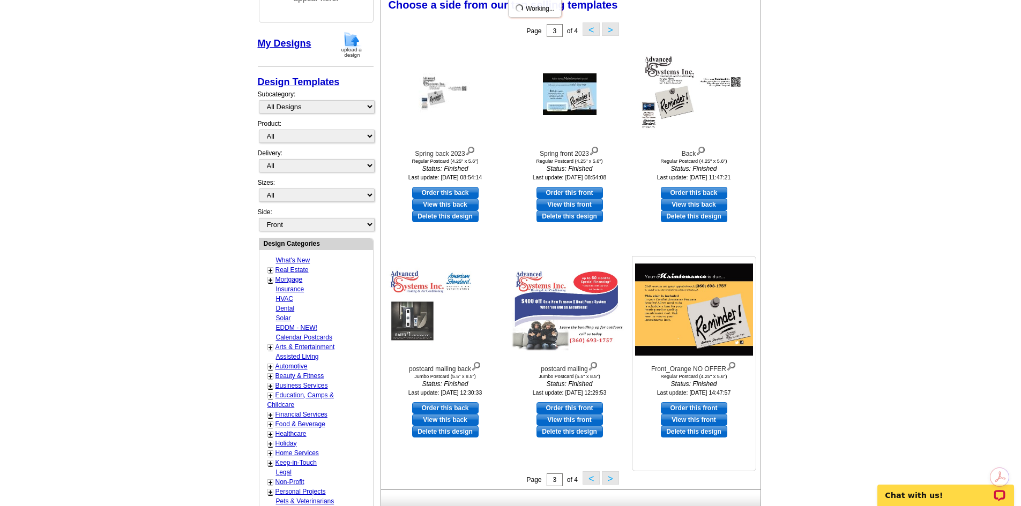
scroll to position [159, 0]
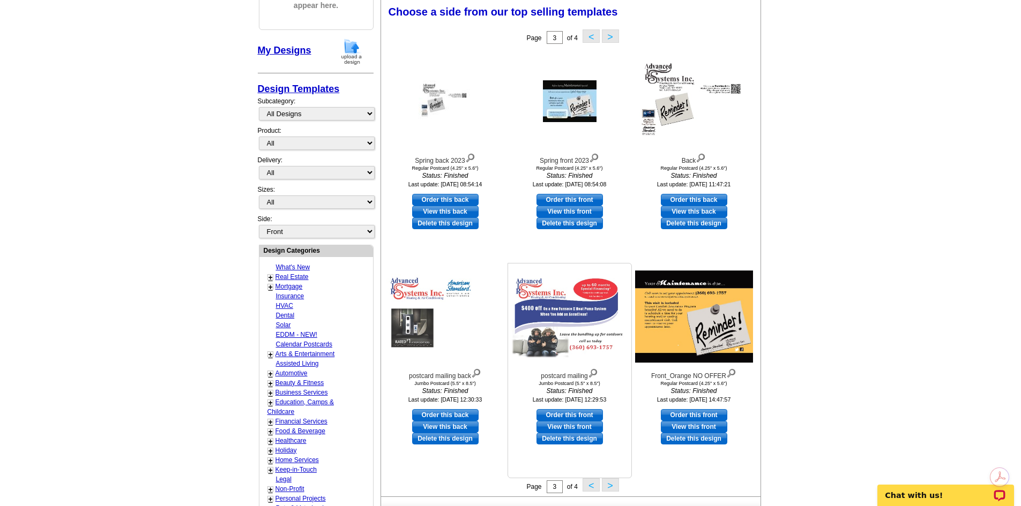
click at [579, 439] on link "Delete this design" at bounding box center [569, 439] width 66 height 12
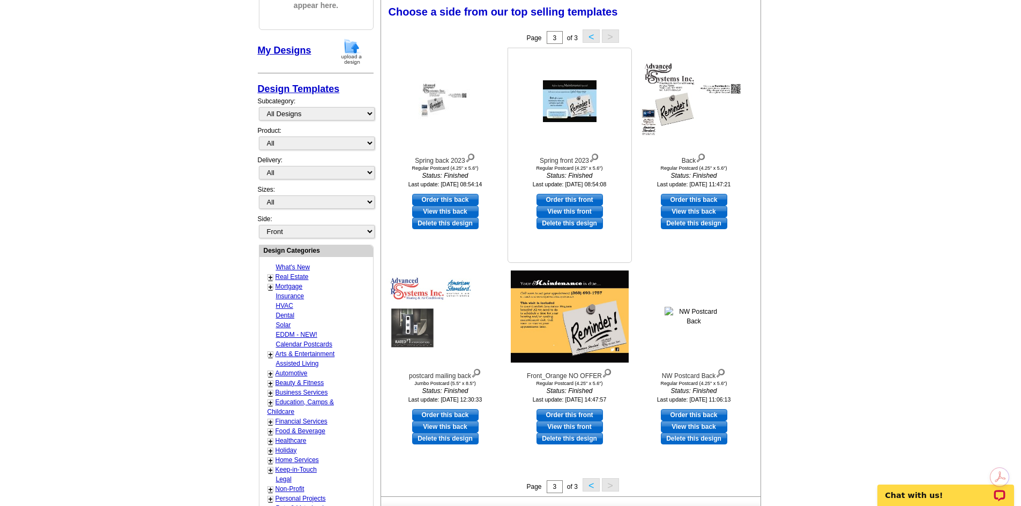
drag, startPoint x: 452, startPoint y: 443, endPoint x: 562, endPoint y: 62, distance: 396.2
click at [452, 443] on link "Delete this design" at bounding box center [445, 439] width 66 height 12
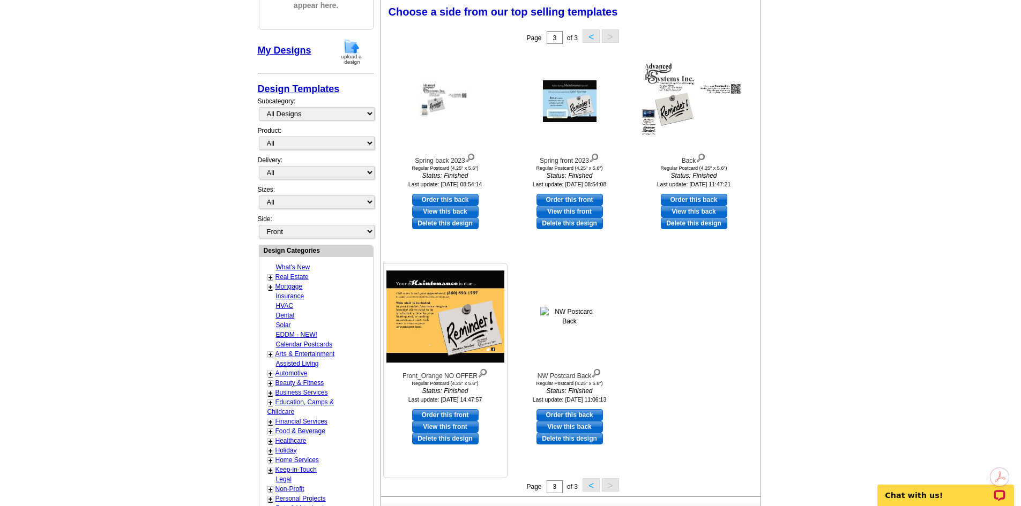
click at [444, 439] on link "Delete this design" at bounding box center [445, 439] width 66 height 12
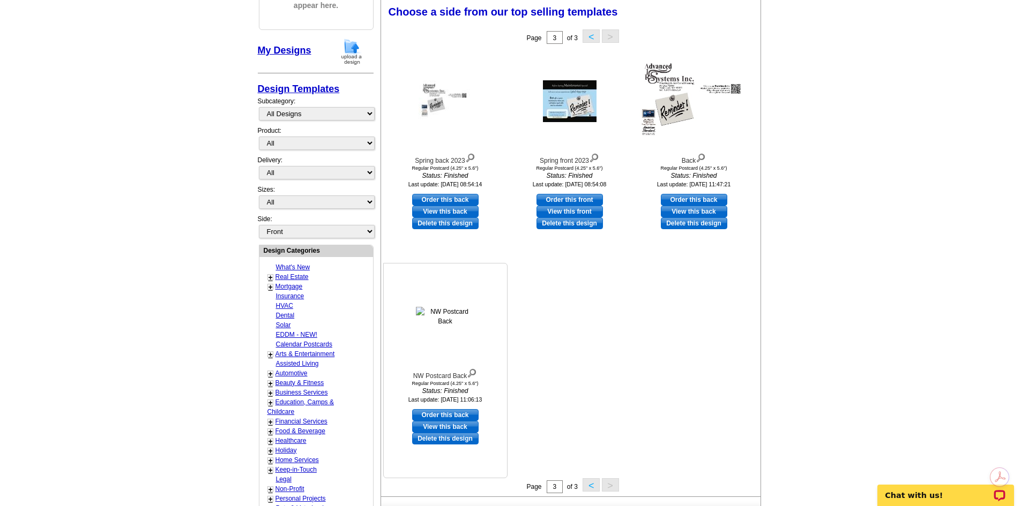
click at [457, 439] on link "Delete this design" at bounding box center [445, 439] width 66 height 12
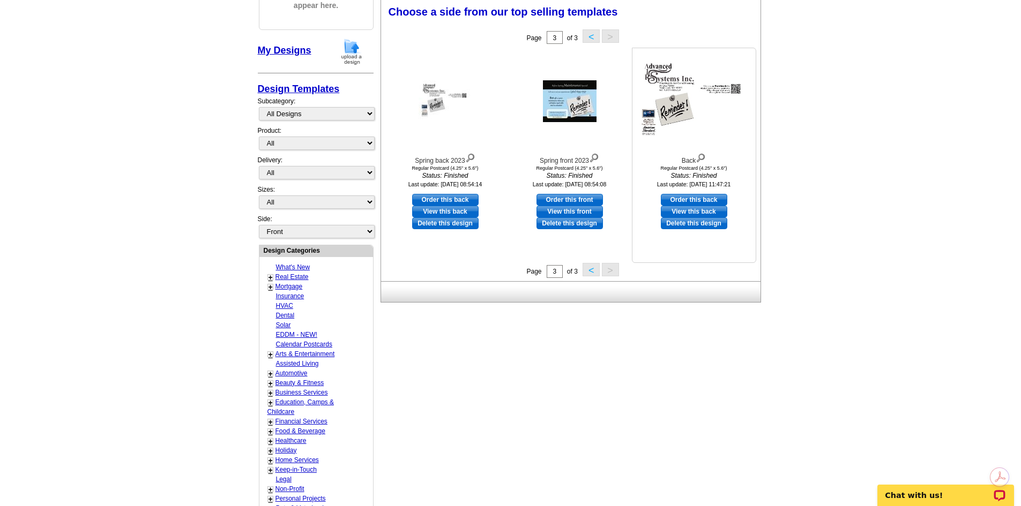
click at [684, 113] on img at bounding box center [694, 101] width 118 height 91
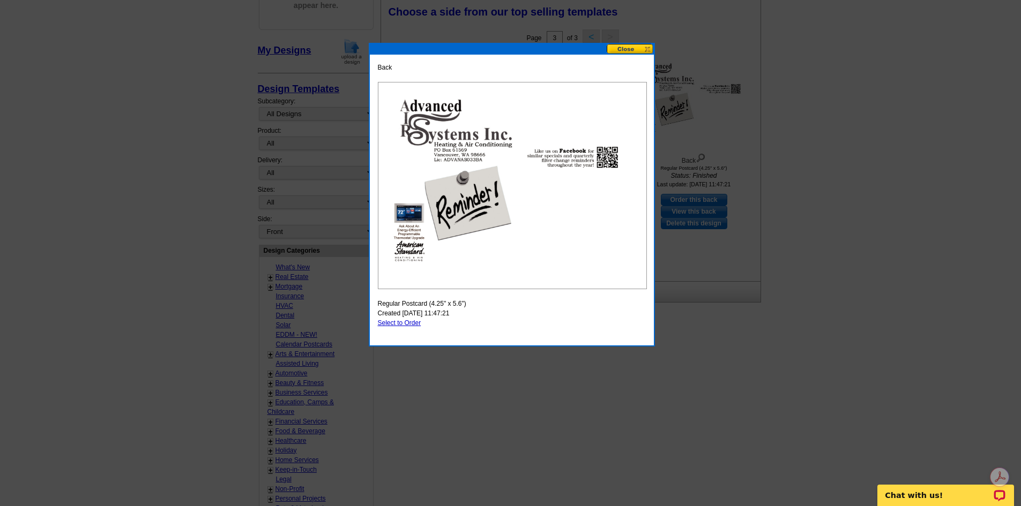
click at [644, 50] on button at bounding box center [630, 49] width 47 height 10
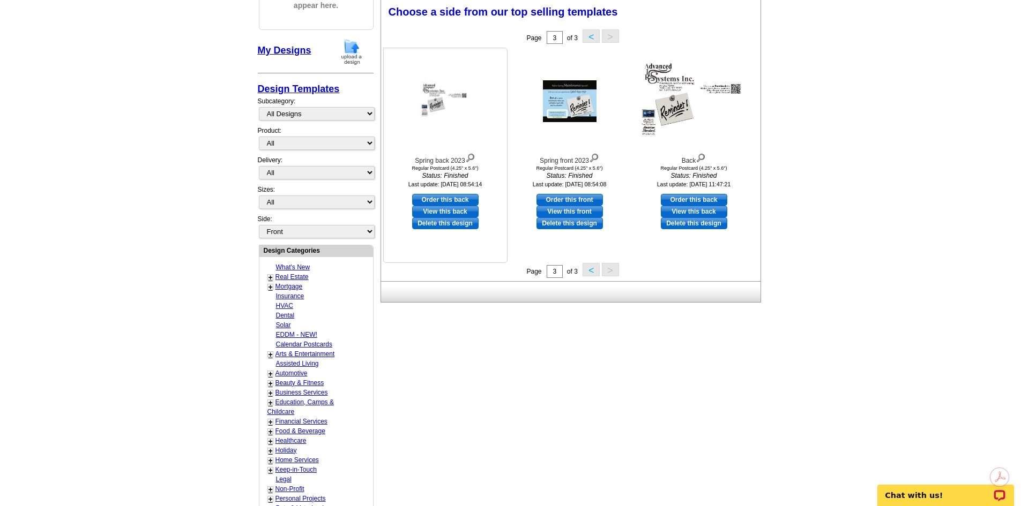
click at [448, 225] on link "Delete this design" at bounding box center [445, 224] width 66 height 12
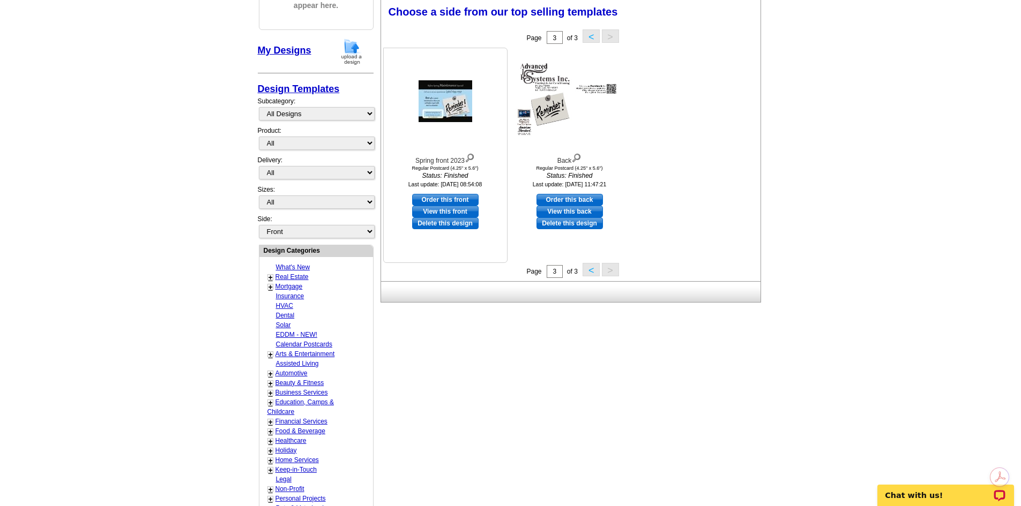
click at [442, 111] on img at bounding box center [446, 101] width 54 height 42
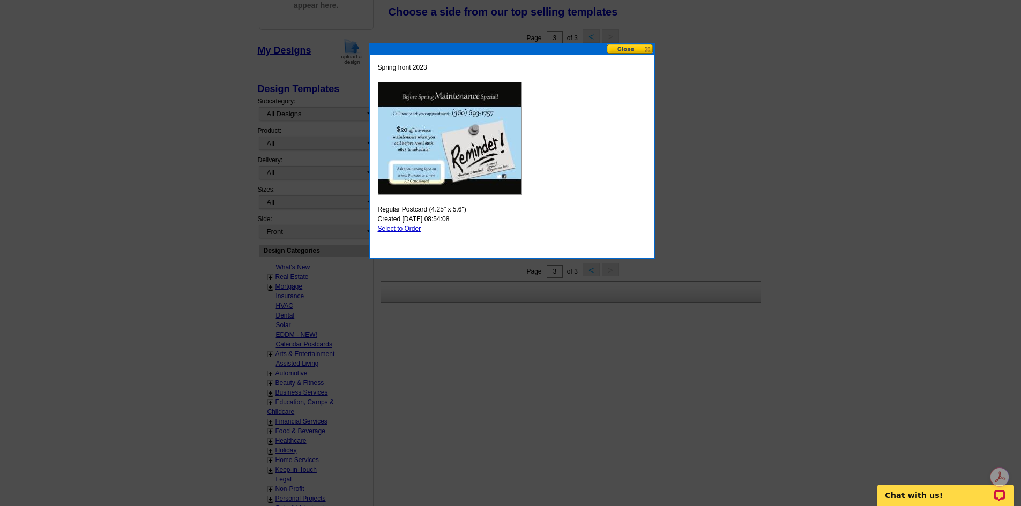
click at [615, 48] on button at bounding box center [630, 49] width 47 height 10
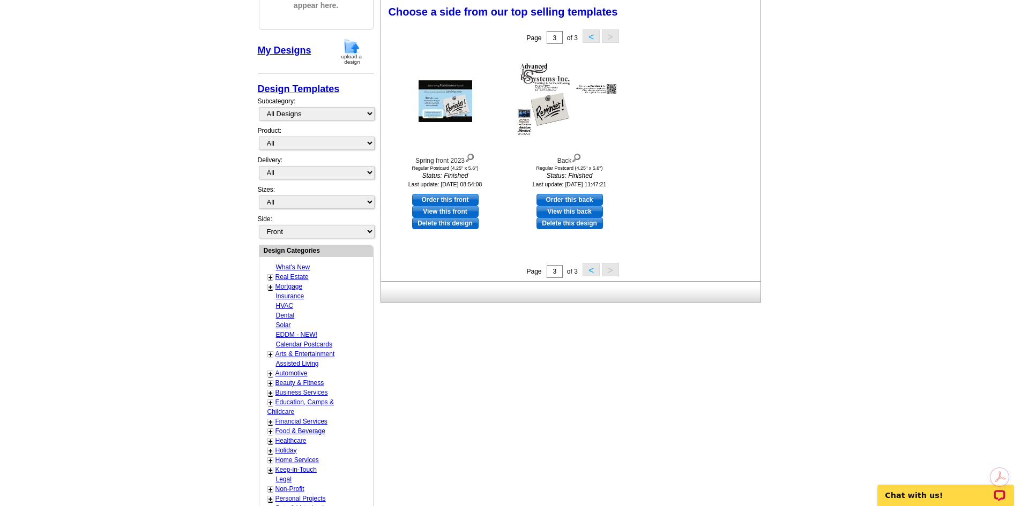
click at [596, 272] on button "<" at bounding box center [591, 269] width 17 height 13
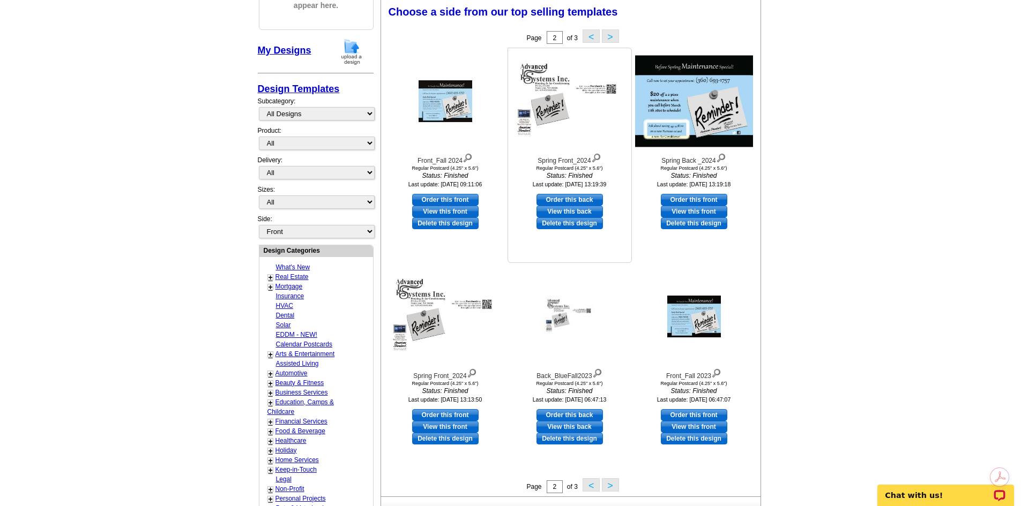
click at [561, 113] on img at bounding box center [570, 101] width 118 height 91
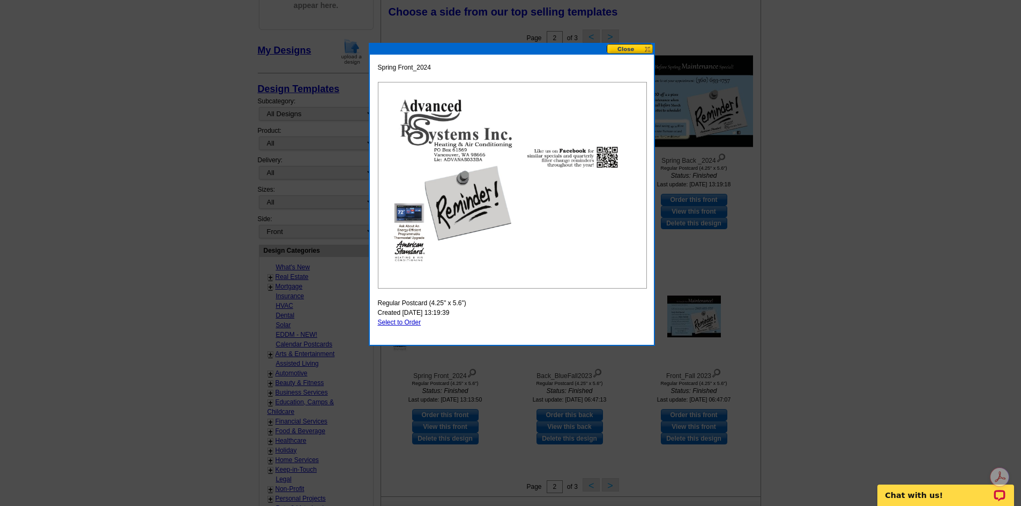
click at [630, 50] on button at bounding box center [630, 49] width 47 height 10
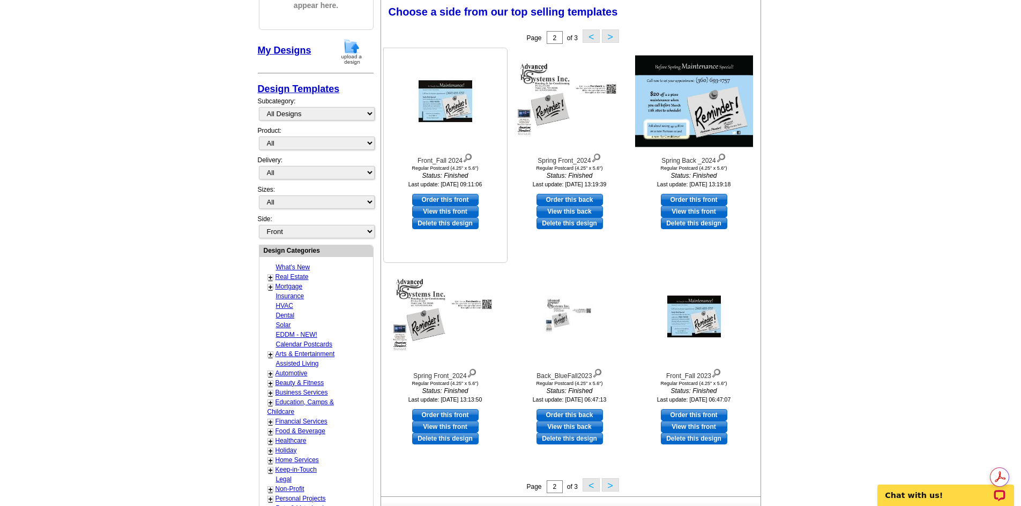
click at [428, 113] on img at bounding box center [446, 101] width 54 height 42
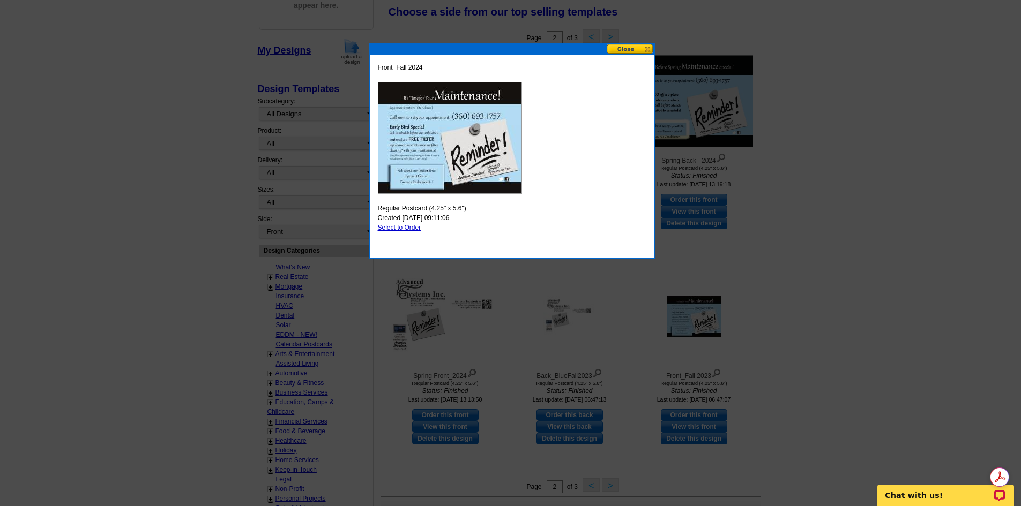
click at [635, 50] on button at bounding box center [630, 49] width 47 height 10
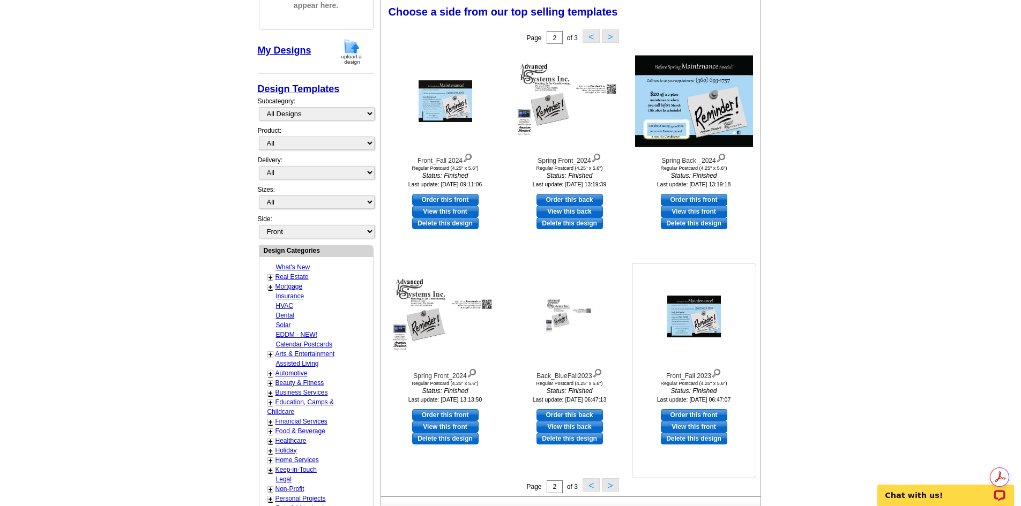
click at [699, 319] on img at bounding box center [694, 317] width 54 height 42
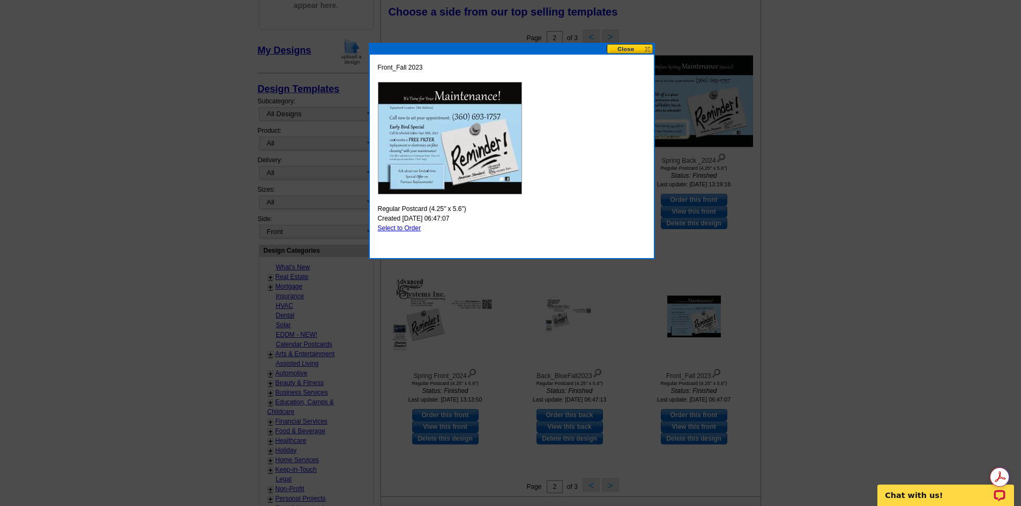
click at [637, 49] on button at bounding box center [630, 49] width 47 height 10
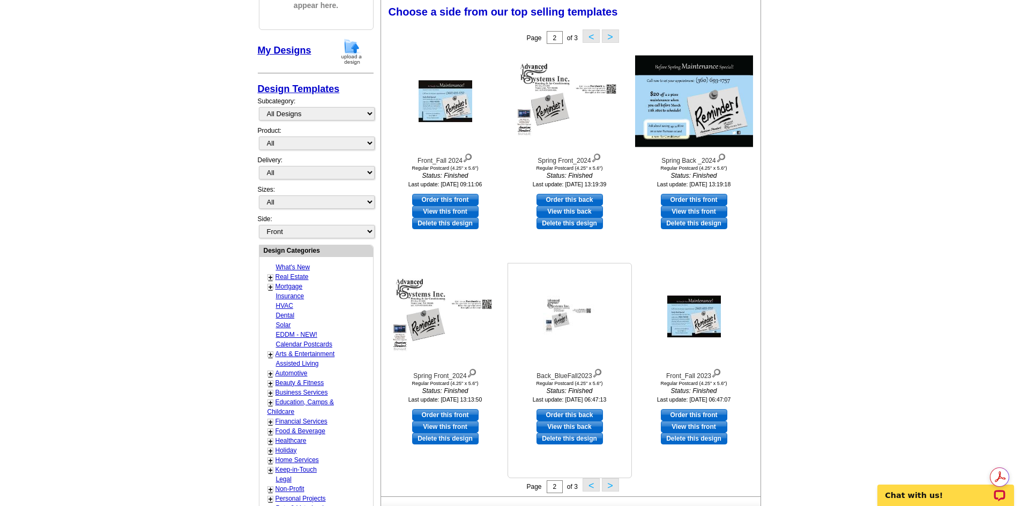
click at [581, 440] on link "Delete this design" at bounding box center [569, 439] width 66 height 12
click at [453, 443] on link "Delete this design" at bounding box center [445, 439] width 66 height 12
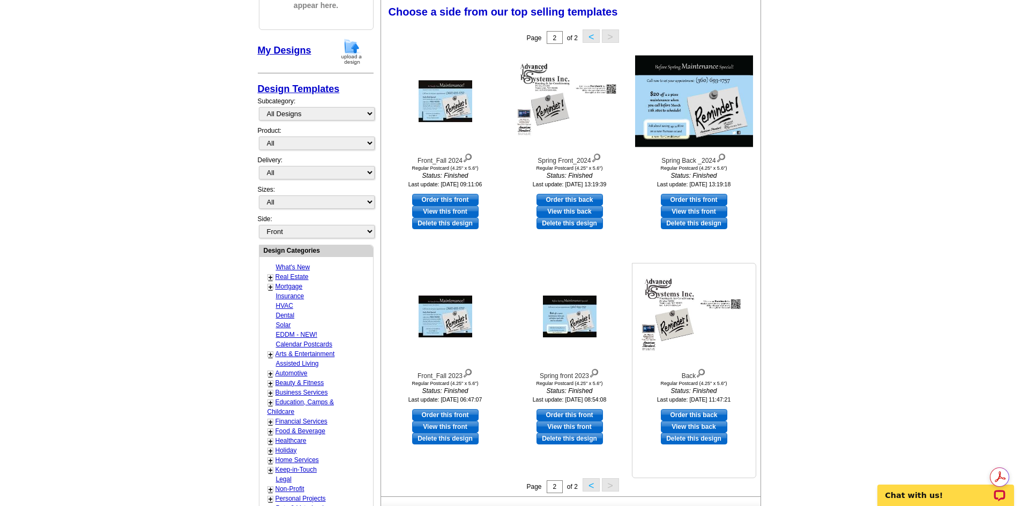
click at [678, 439] on link "Delete this design" at bounding box center [694, 439] width 66 height 12
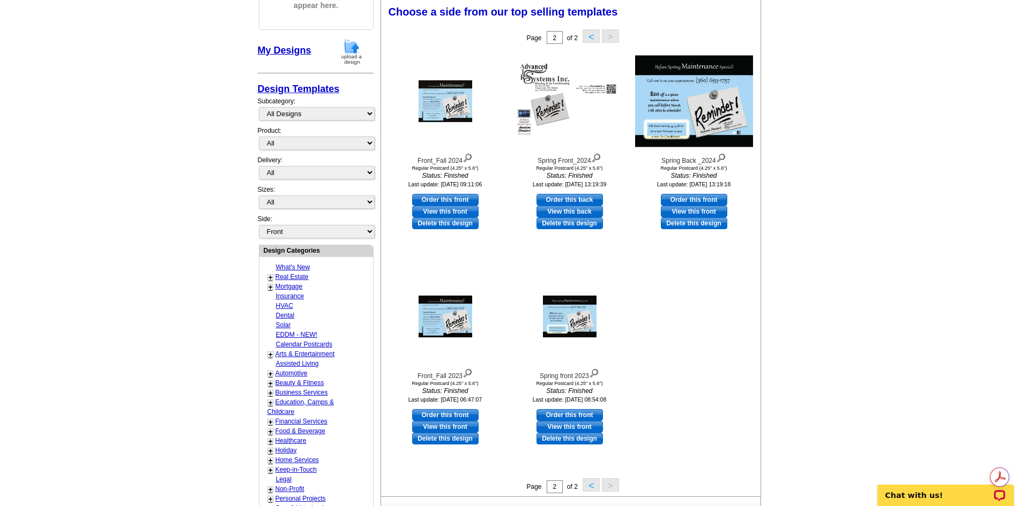
click at [588, 490] on button "<" at bounding box center [591, 485] width 17 height 13
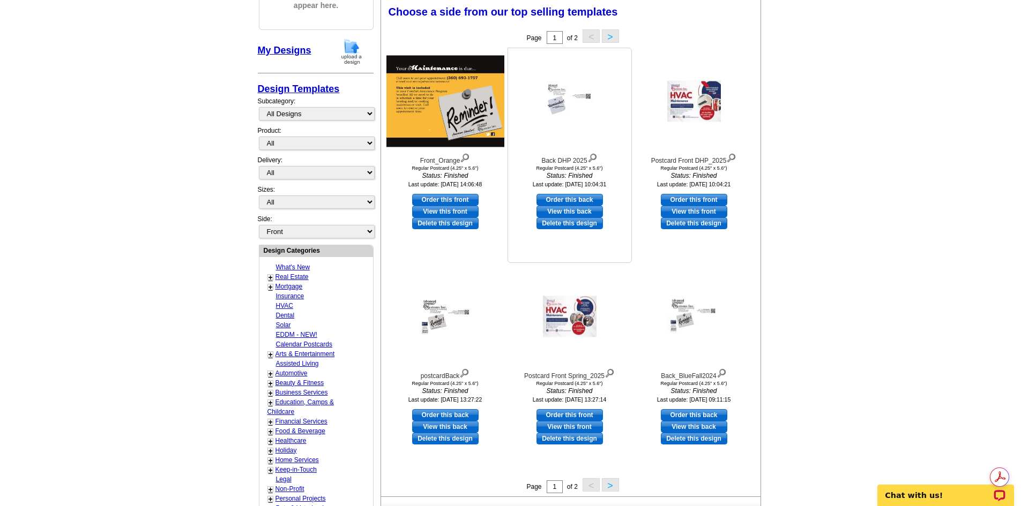
click at [564, 125] on div at bounding box center [570, 101] width 118 height 96
click at [565, 112] on img at bounding box center [570, 101] width 54 height 41
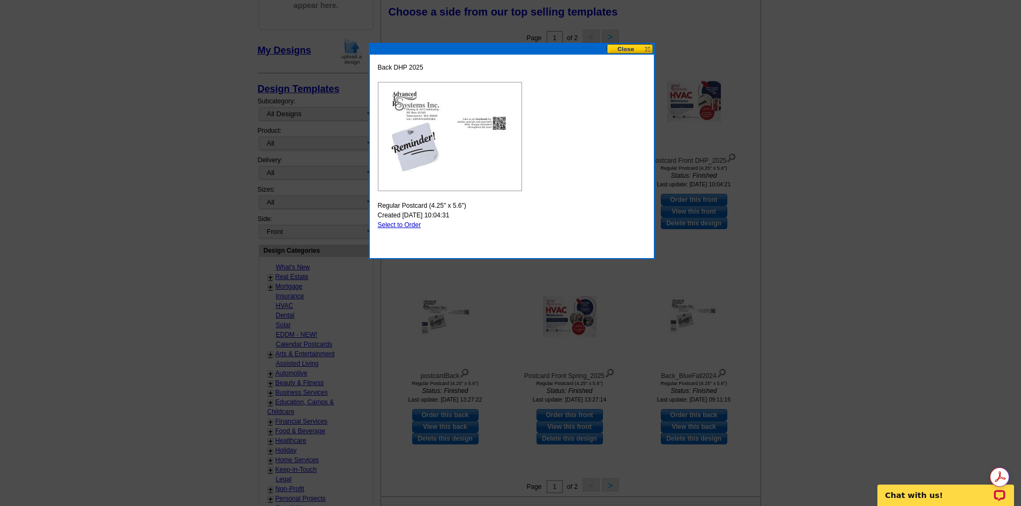
click at [648, 48] on button at bounding box center [630, 49] width 47 height 10
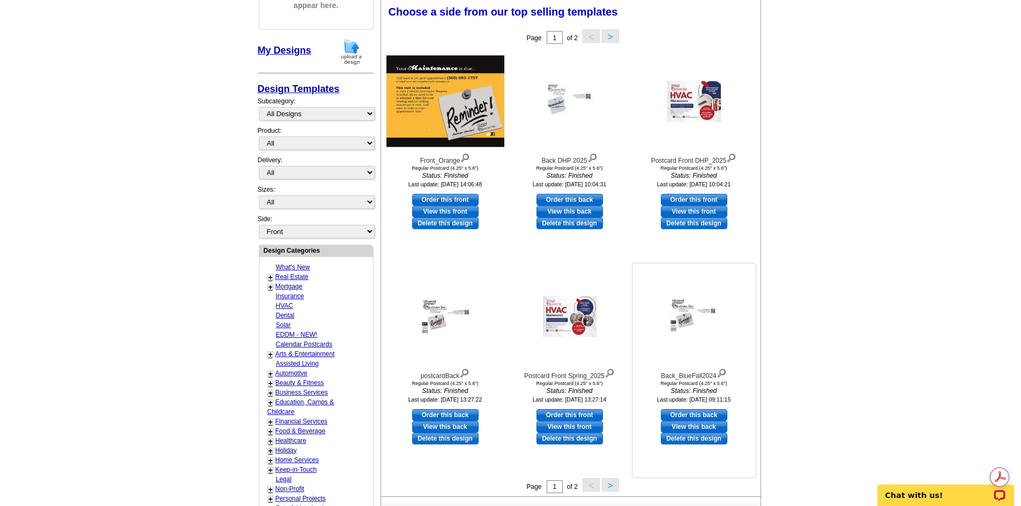
click at [698, 321] on img at bounding box center [694, 316] width 54 height 41
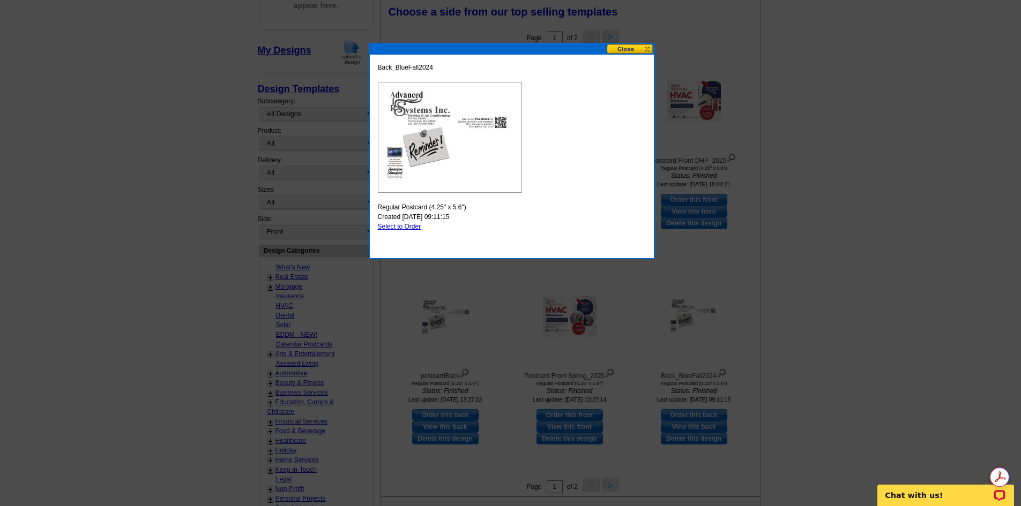
click at [646, 50] on button at bounding box center [630, 49] width 47 height 10
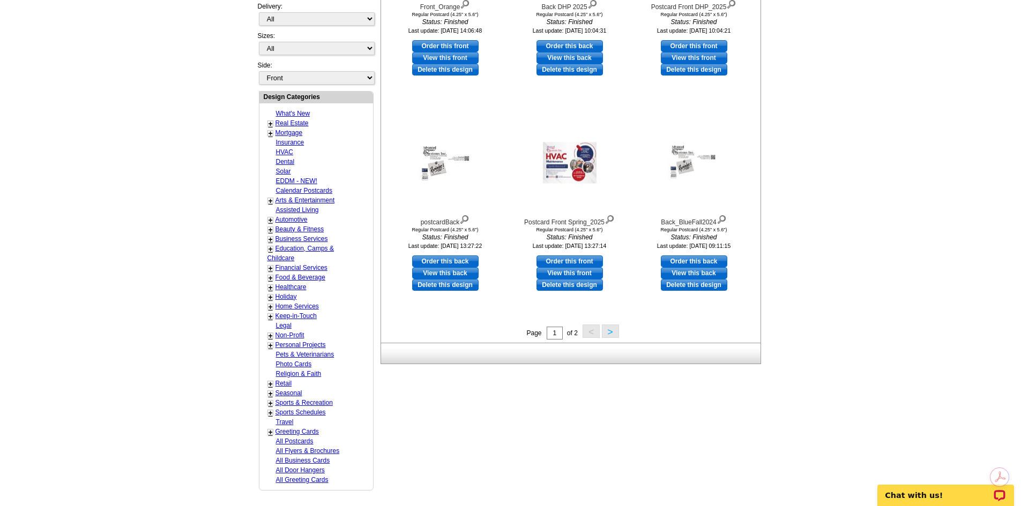
scroll to position [319, 0]
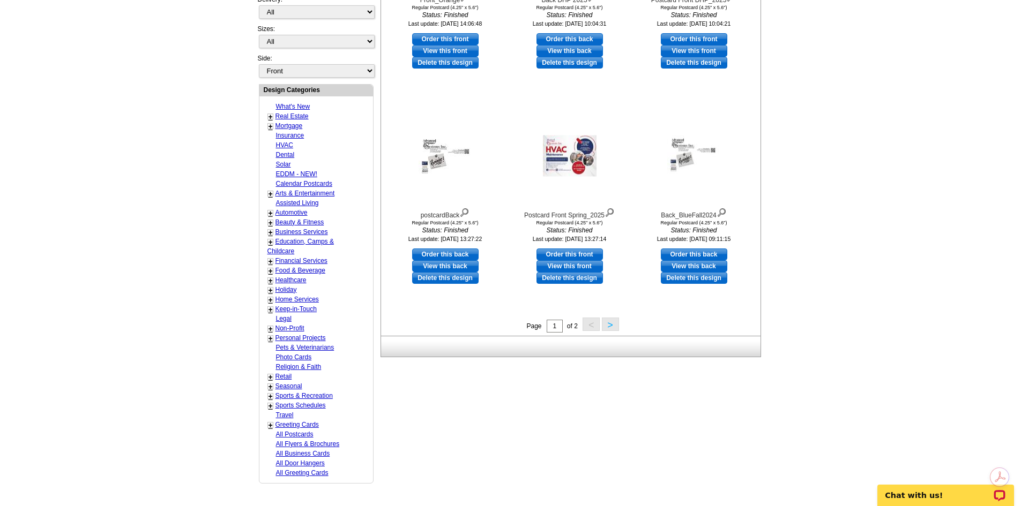
click at [608, 329] on button ">" at bounding box center [610, 324] width 17 height 13
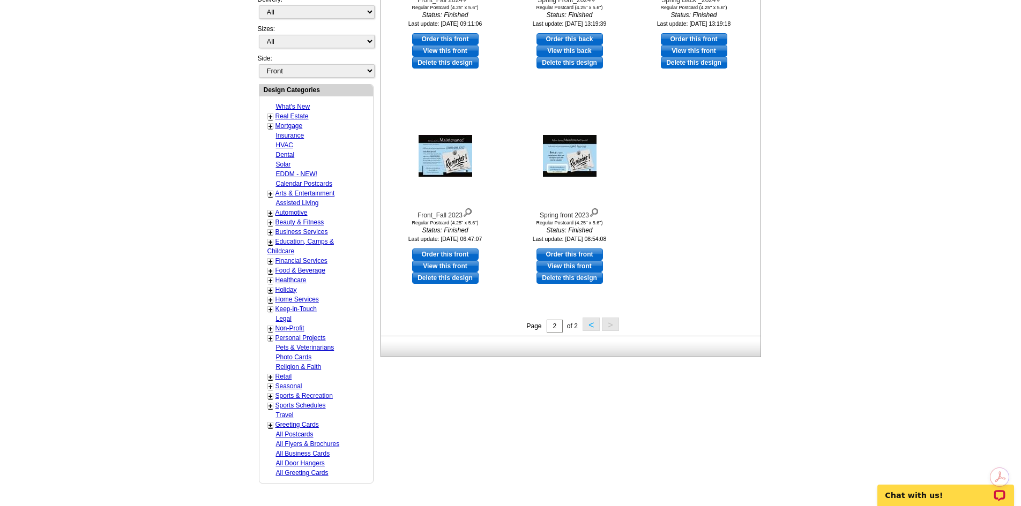
click at [591, 326] on button "<" at bounding box center [591, 324] width 17 height 13
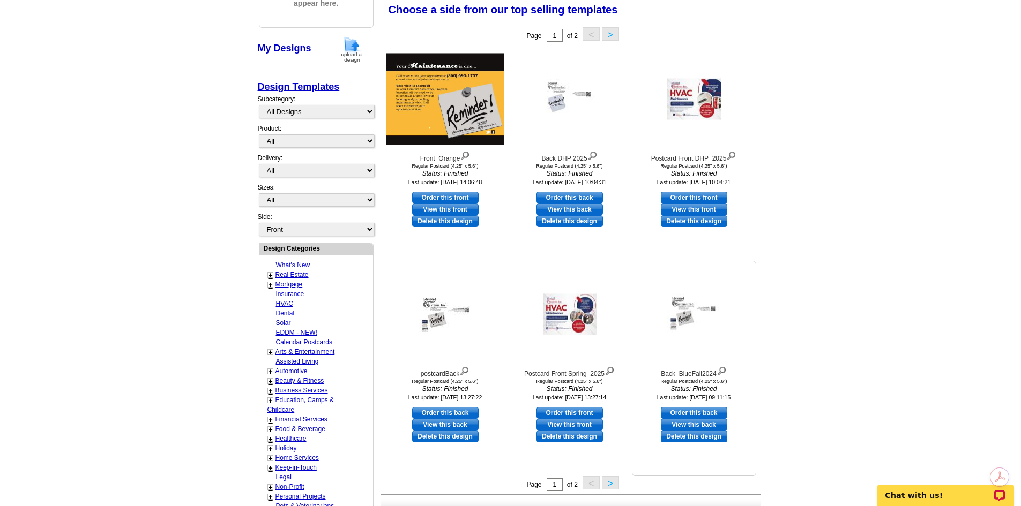
scroll to position [159, 0]
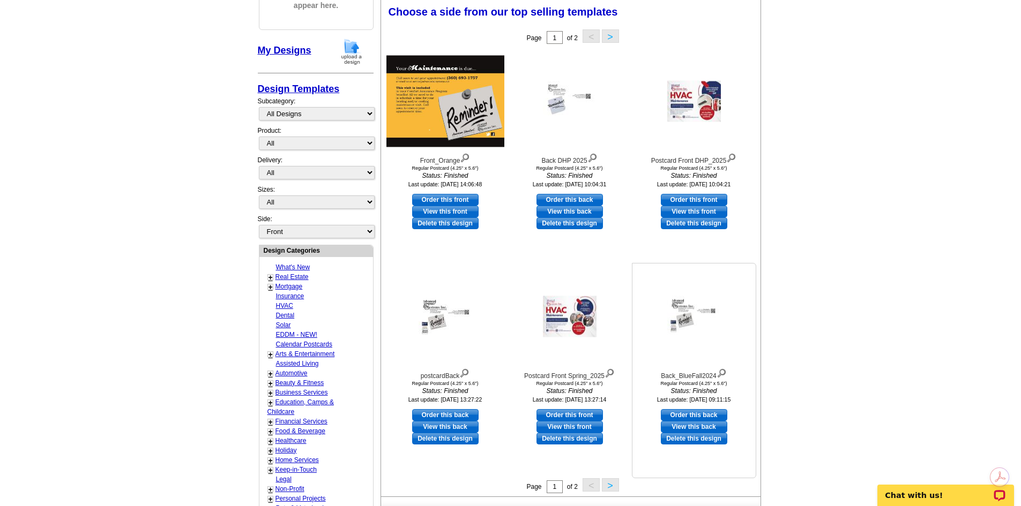
click at [702, 441] on link "Delete this design" at bounding box center [694, 439] width 66 height 12
click at [442, 441] on link "Delete this design" at bounding box center [445, 439] width 66 height 12
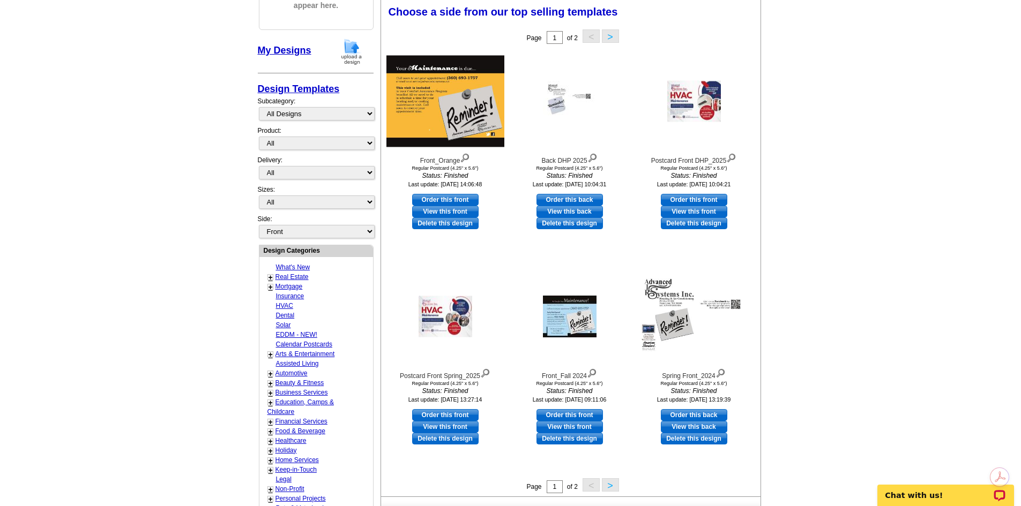
click at [611, 488] on button ">" at bounding box center [610, 485] width 17 height 13
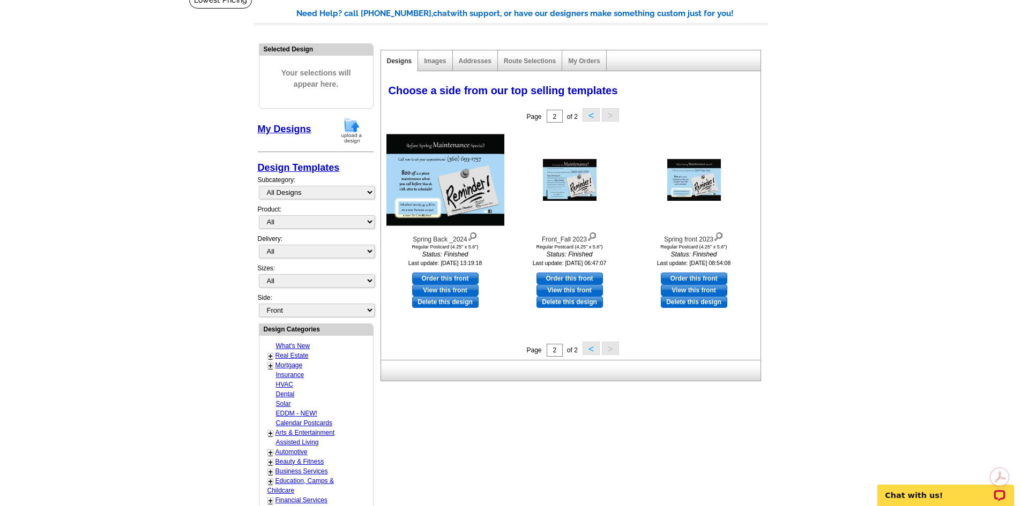
scroll to position [51, 0]
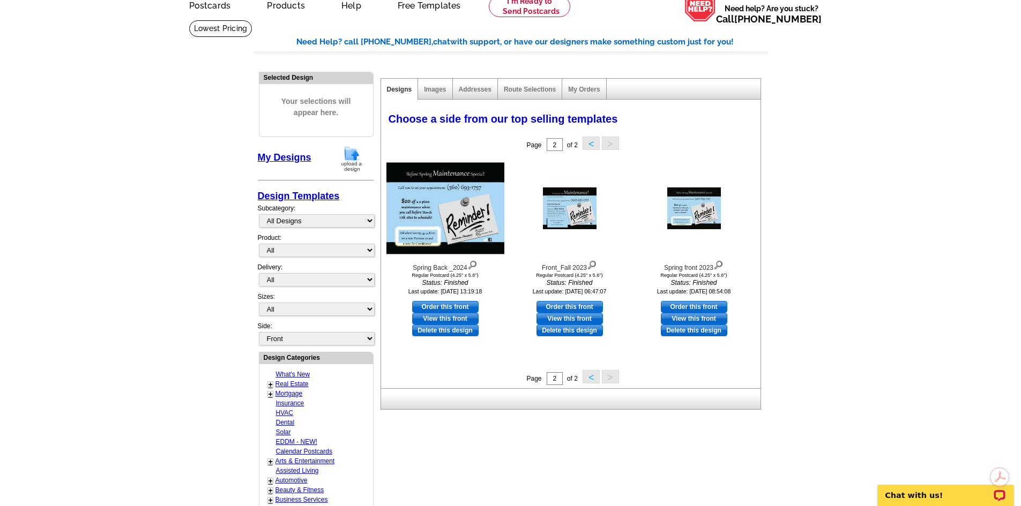
click at [593, 379] on button "<" at bounding box center [591, 376] width 17 height 13
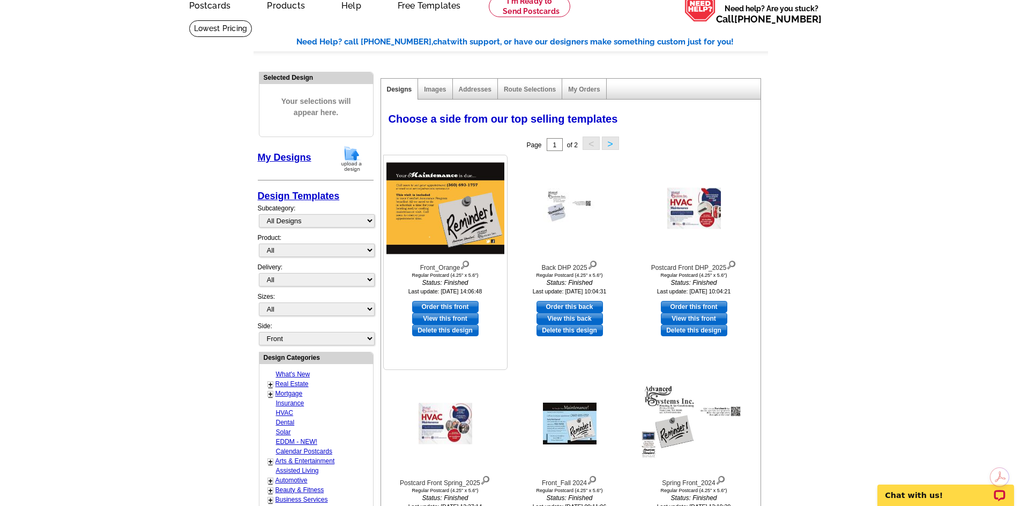
click at [437, 308] on link "Order this front" at bounding box center [445, 307] width 66 height 12
select select "1"
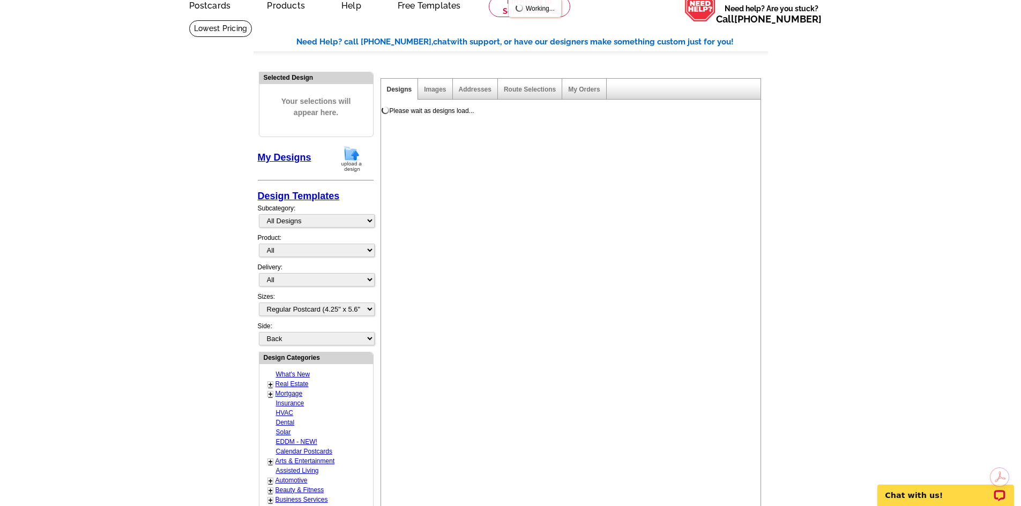
scroll to position [0, 0]
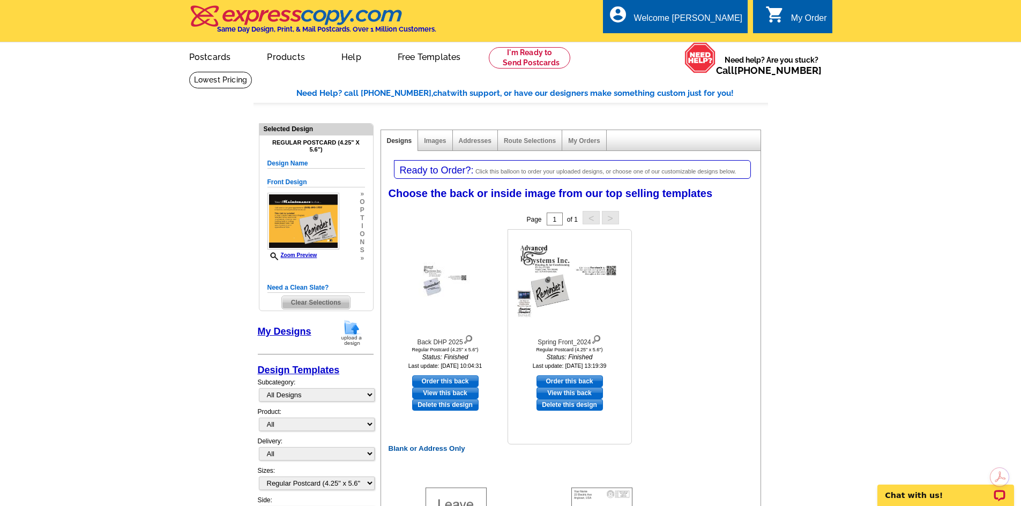
click at [587, 383] on link "Order this back" at bounding box center [569, 382] width 66 height 12
select select "front"
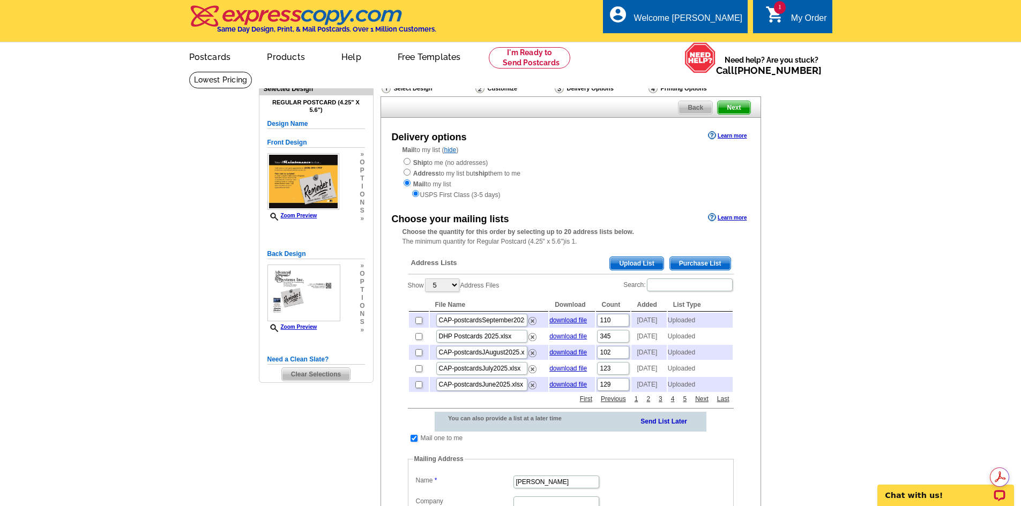
click at [636, 264] on span "Upload List" at bounding box center [636, 263] width 53 height 13
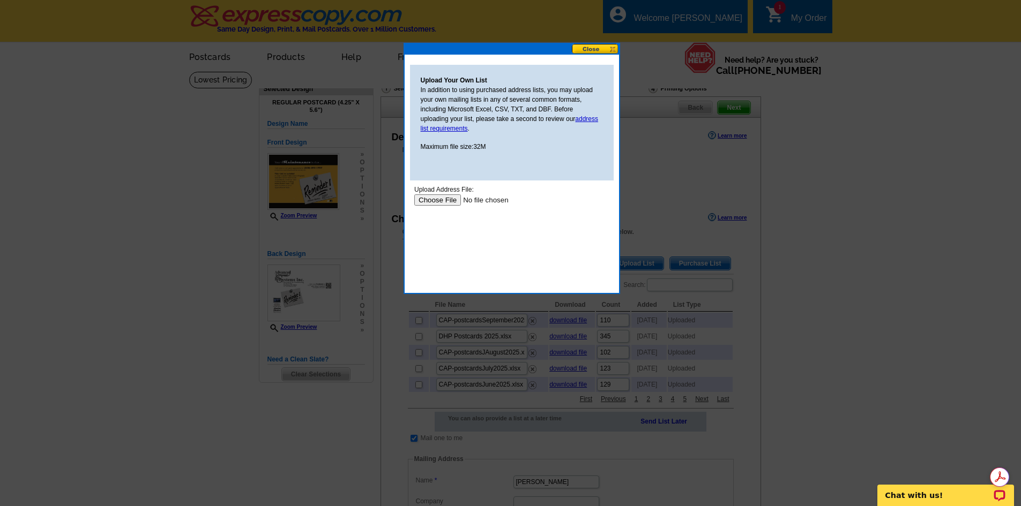
click at [441, 204] on input "file" at bounding box center [482, 200] width 136 height 11
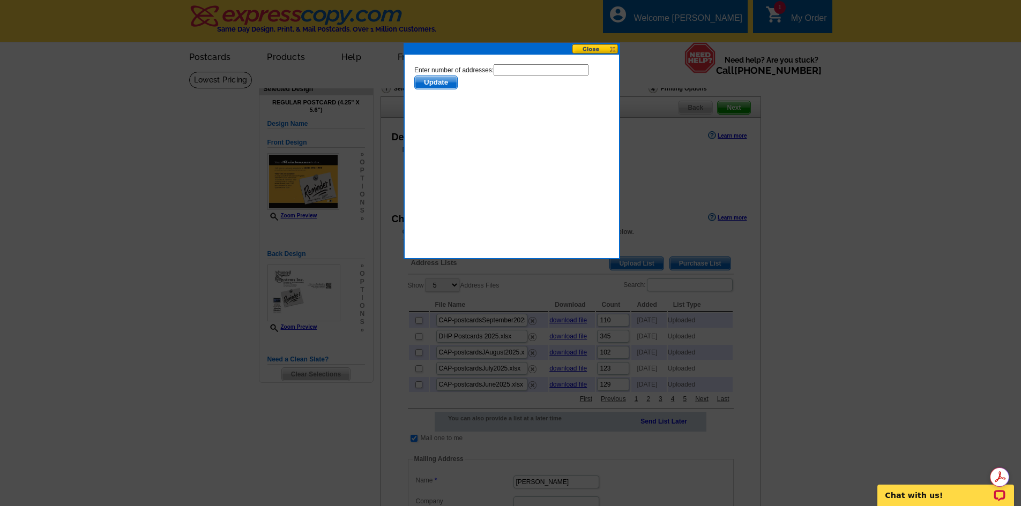
click at [506, 76] on input "text" at bounding box center [540, 69] width 95 height 11
type input "145"
click at [457, 89] on span "Update" at bounding box center [435, 82] width 42 height 13
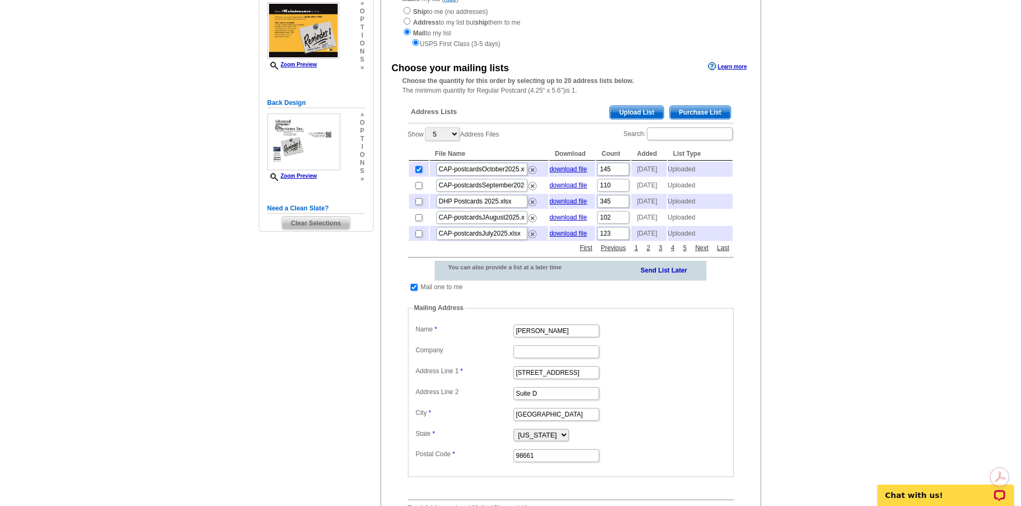
scroll to position [161, 0]
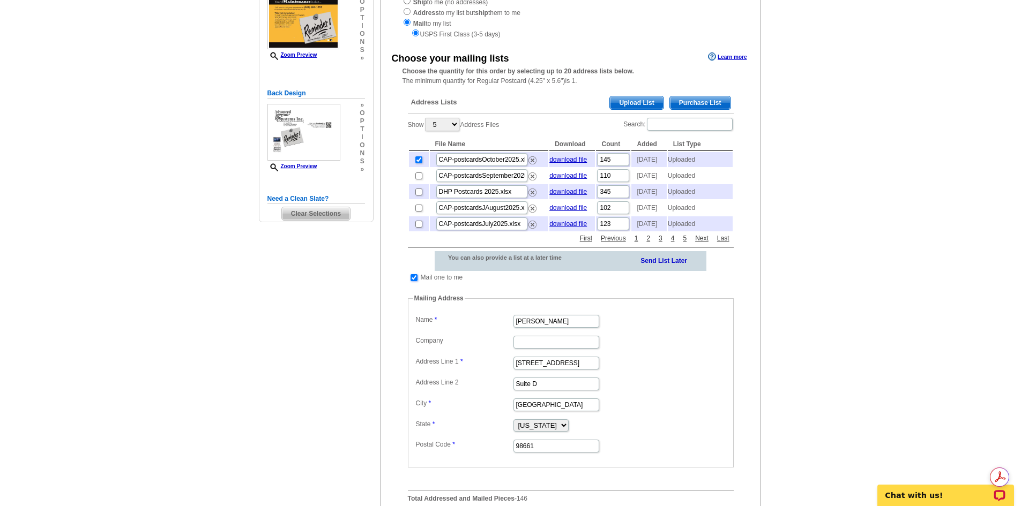
click at [415, 281] on input "checkbox" at bounding box center [414, 277] width 7 height 7
checkbox input "false"
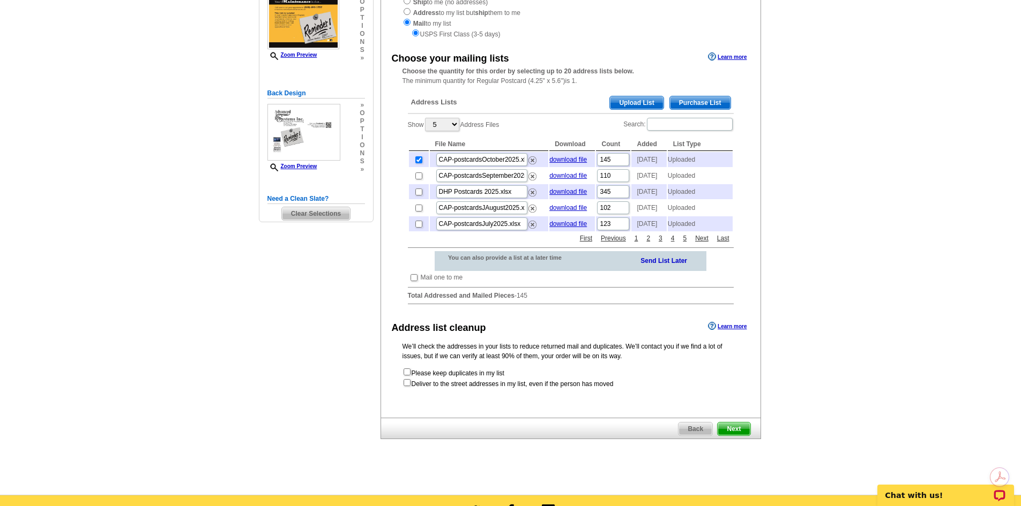
click at [727, 436] on span "Next" at bounding box center [734, 429] width 32 height 13
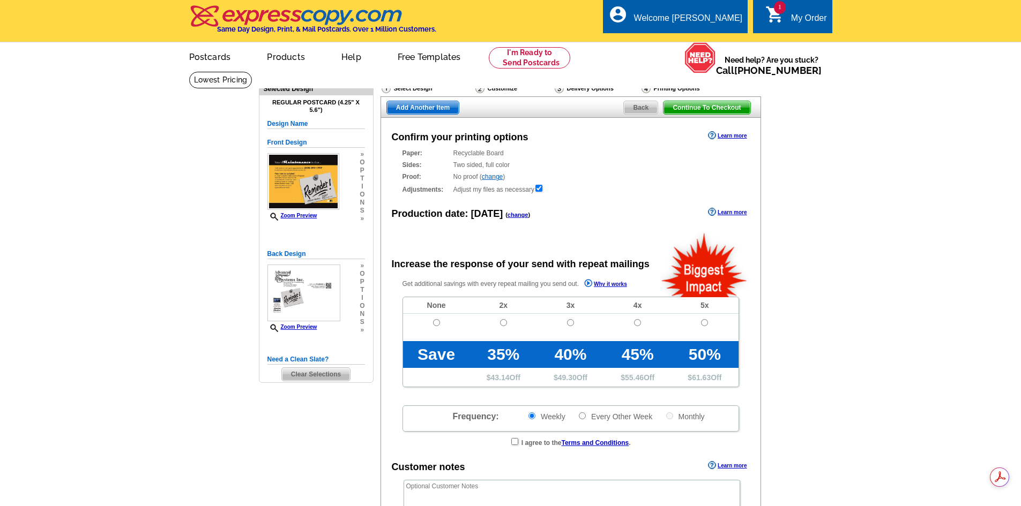
radio input "false"
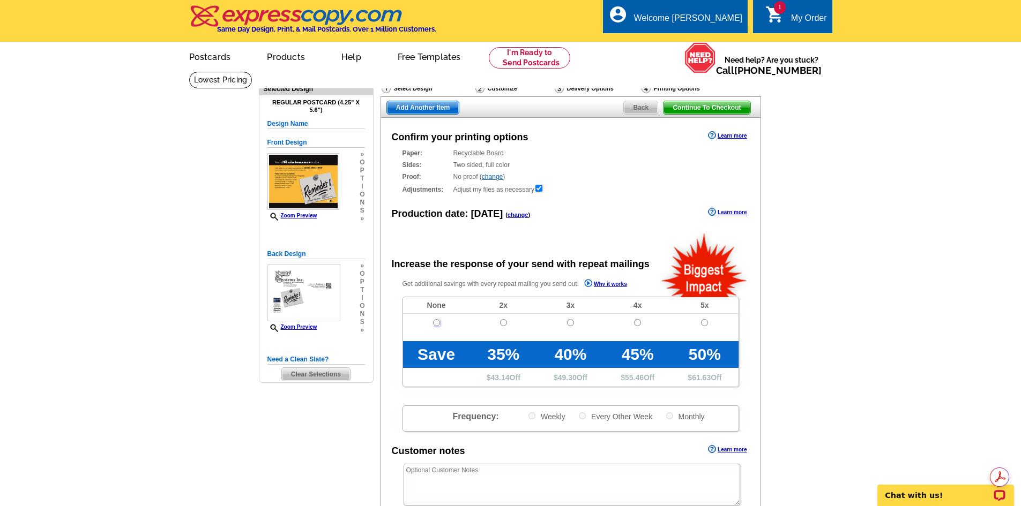
click at [435, 323] on input "radio" at bounding box center [436, 322] width 7 height 7
radio input "true"
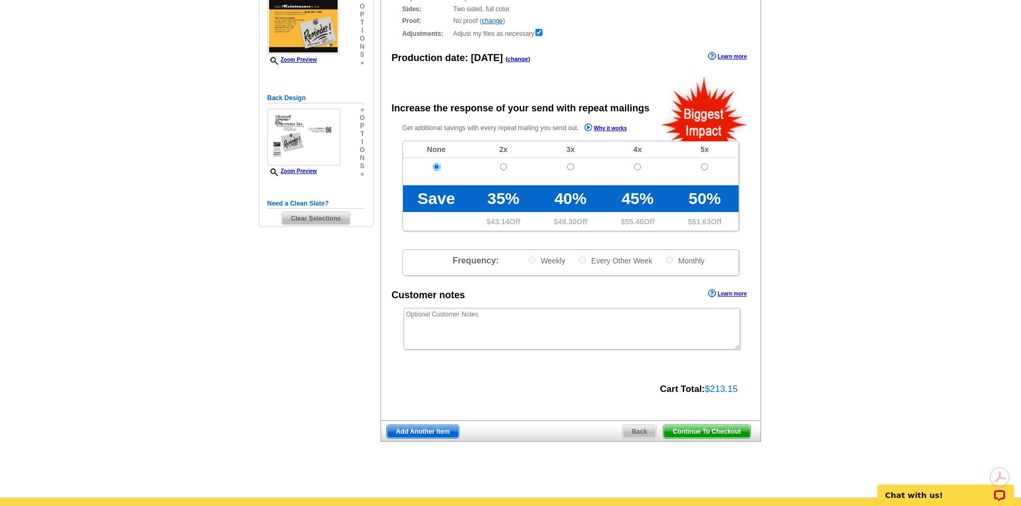
scroll to position [161, 0]
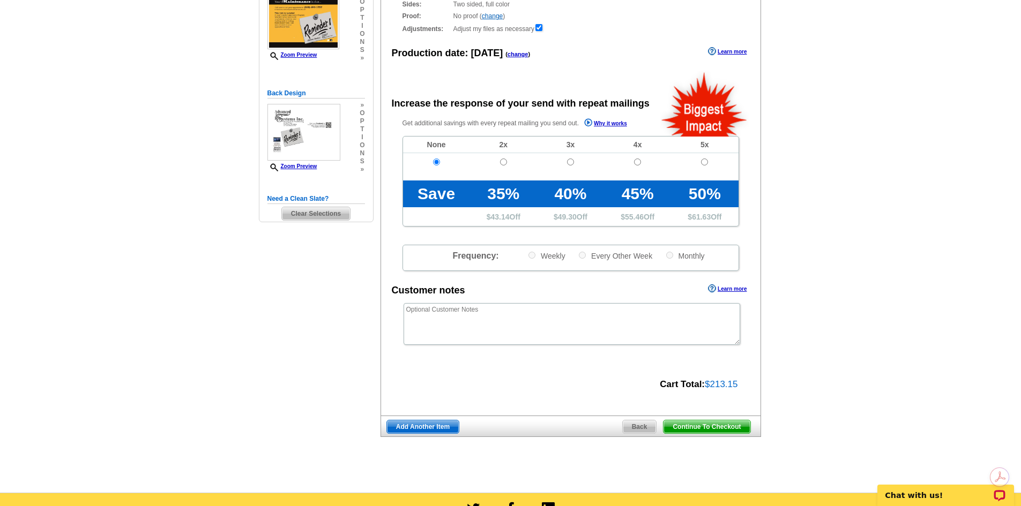
click at [706, 432] on span "Continue To Checkout" at bounding box center [706, 427] width 86 height 13
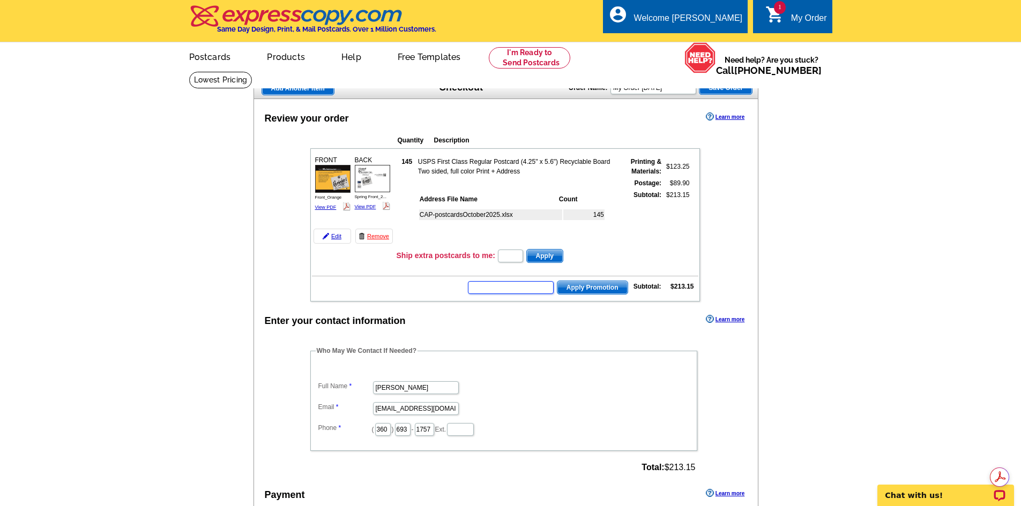
click at [497, 286] on input "text" at bounding box center [511, 287] width 86 height 13
paste input "BHHS13T"
type input "BHHS13T"
click at [592, 287] on span "Apply Promotion" at bounding box center [592, 287] width 70 height 13
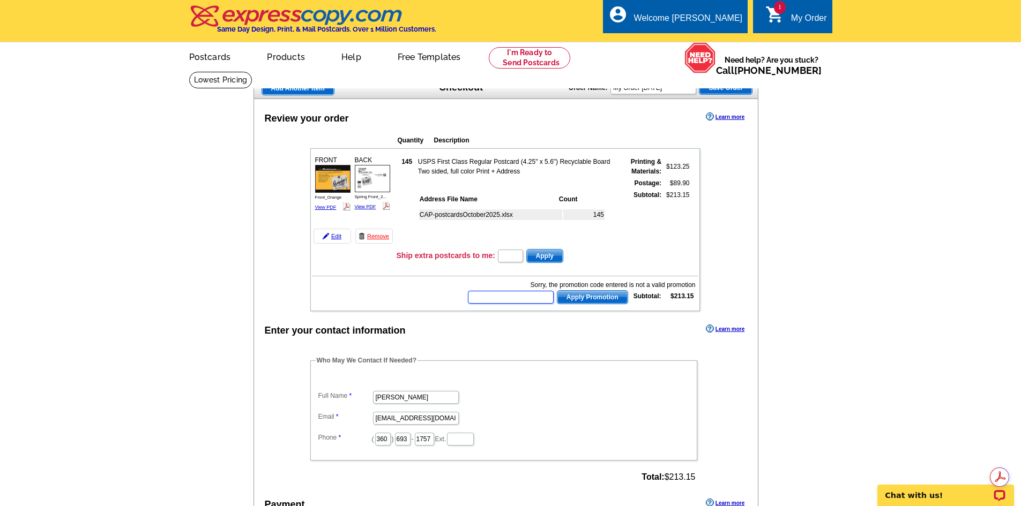
click at [525, 296] on input "text" at bounding box center [511, 297] width 86 height 13
paste input "PMUSA50"
type input "PMUSA50"
click at [572, 299] on span "Apply Promotion" at bounding box center [592, 297] width 70 height 13
click at [521, 302] on input "text" at bounding box center [511, 297] width 86 height 13
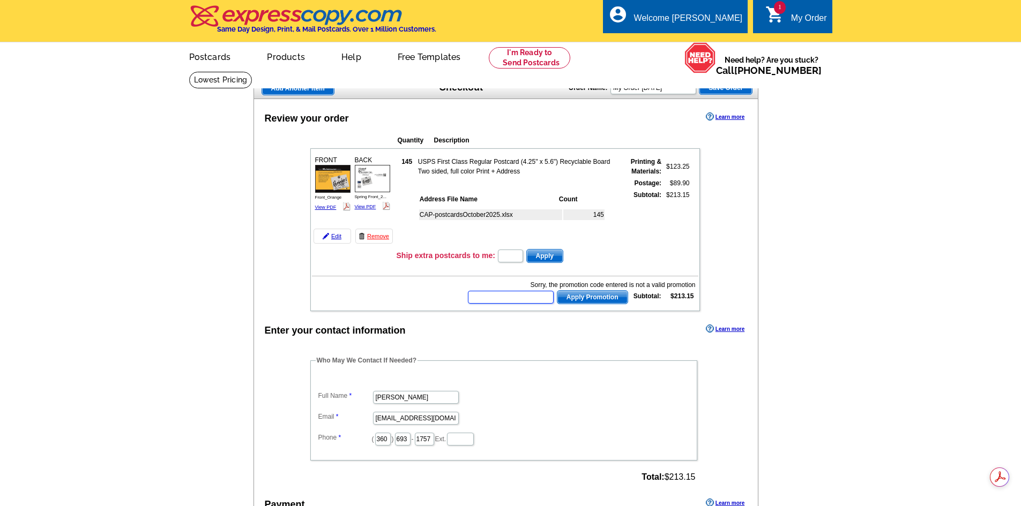
paste input "HURRY40"
type input "HURRY40"
click at [580, 297] on span "Apply Promotion" at bounding box center [592, 297] width 70 height 13
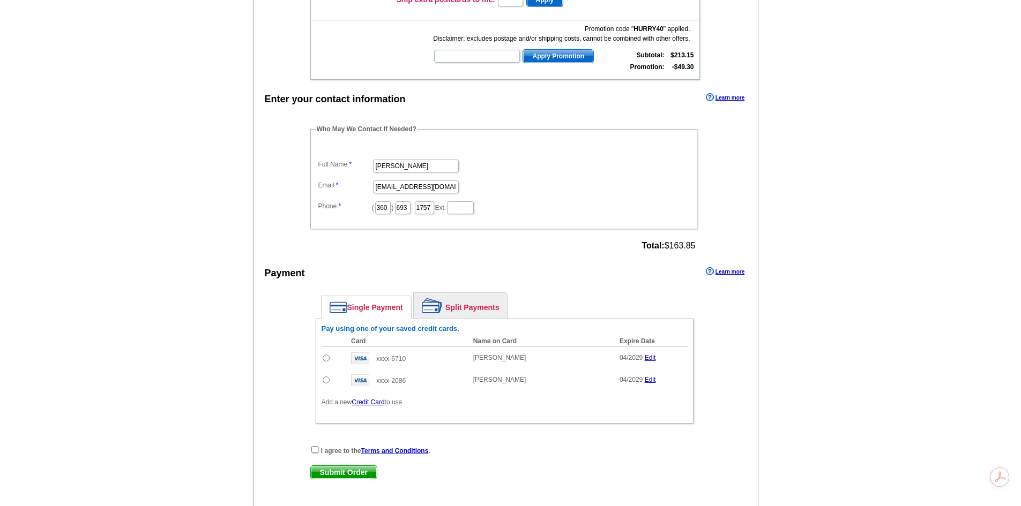
scroll to position [268, 0]
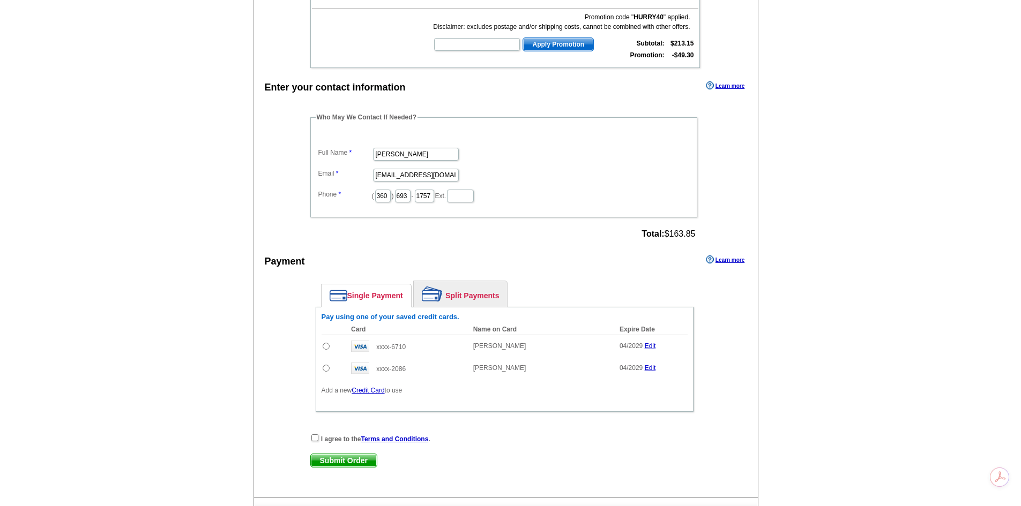
click at [326, 348] on input "radio" at bounding box center [326, 346] width 7 height 7
radio input "true"
click at [312, 439] on input "checkbox" at bounding box center [314, 438] width 7 height 7
checkbox input "true"
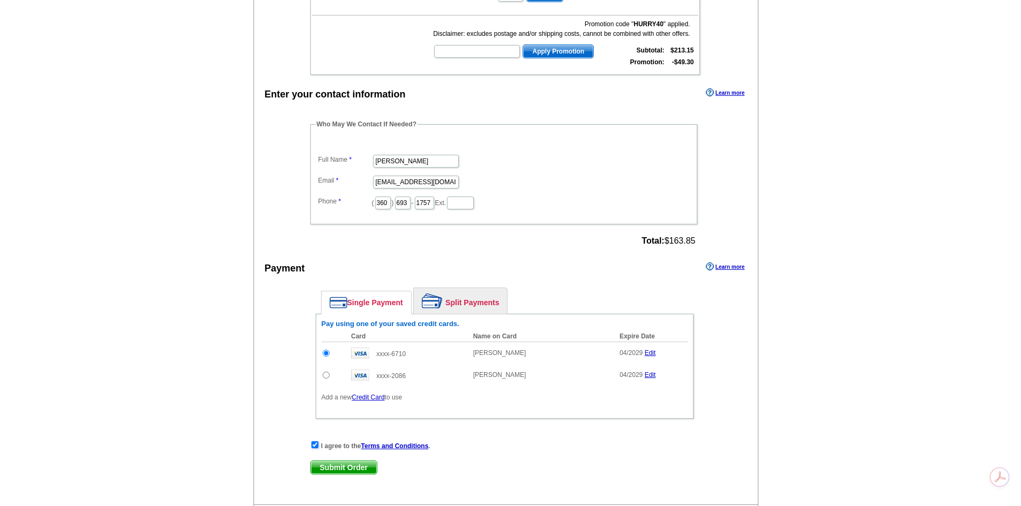
scroll to position [322, 0]
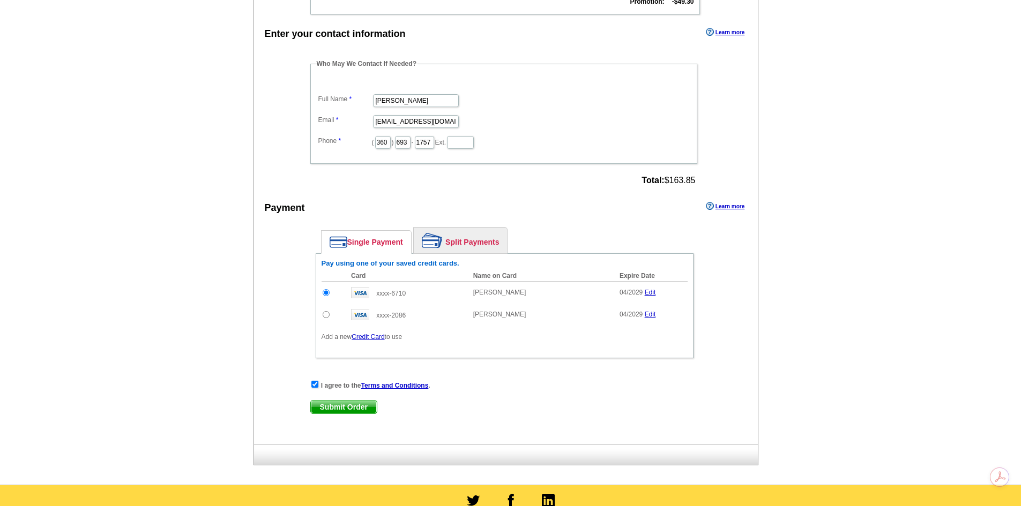
click at [325, 404] on span "Submit Order" at bounding box center [344, 407] width 66 height 13
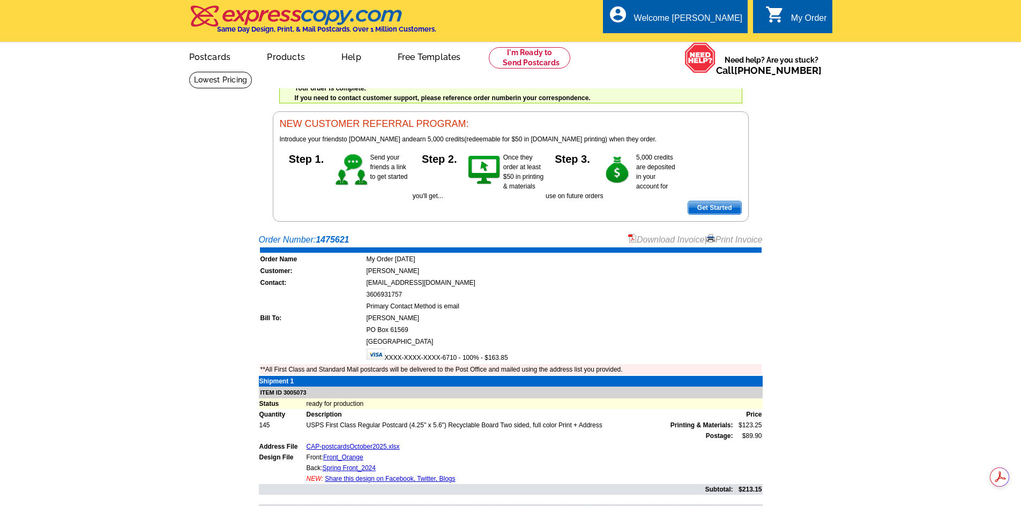
click at [662, 243] on link "Download Invoice" at bounding box center [666, 239] width 76 height 9
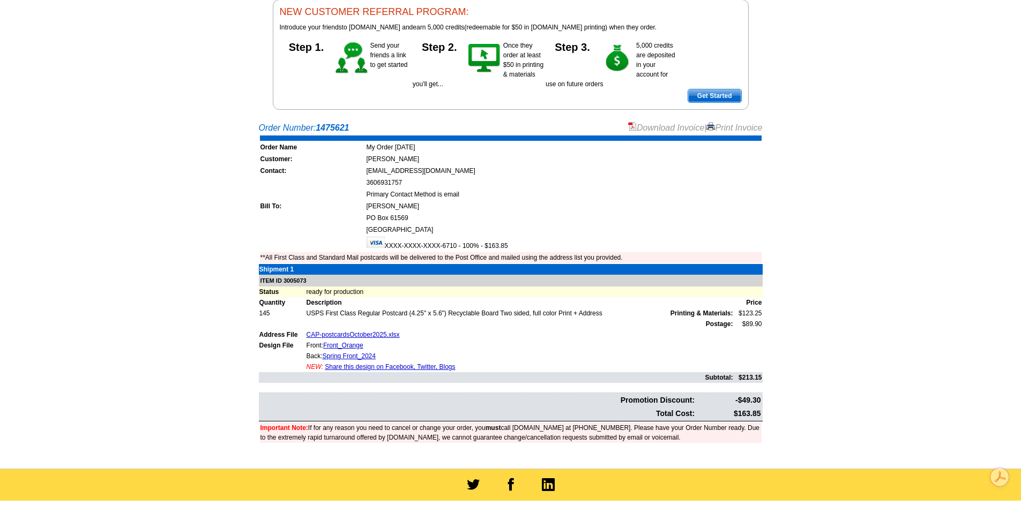
scroll to position [107, 0]
